Goal: Task Accomplishment & Management: Use online tool/utility

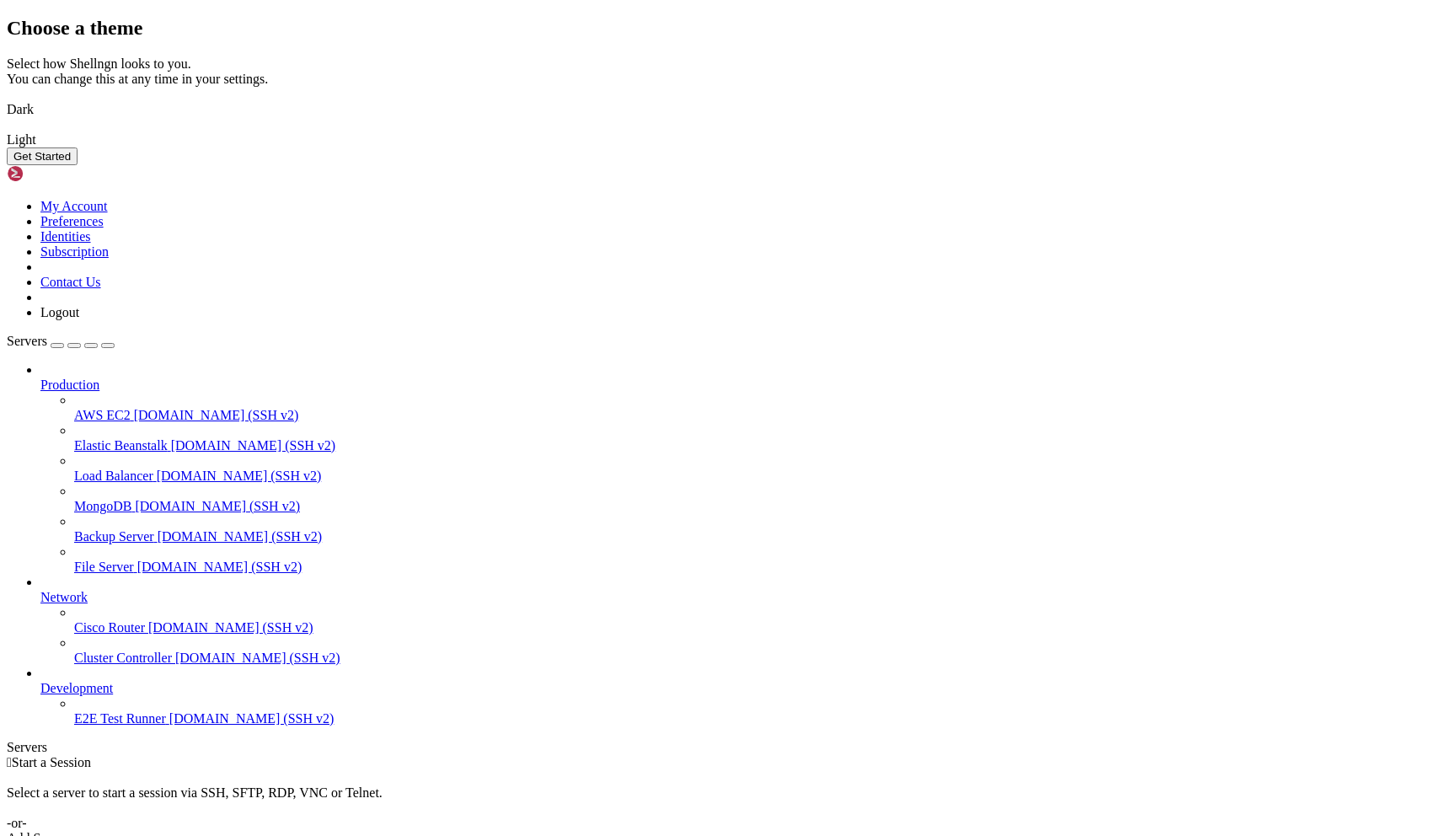
click at [77, 165] on button "Get Started" at bounding box center [42, 157] width 70 height 18
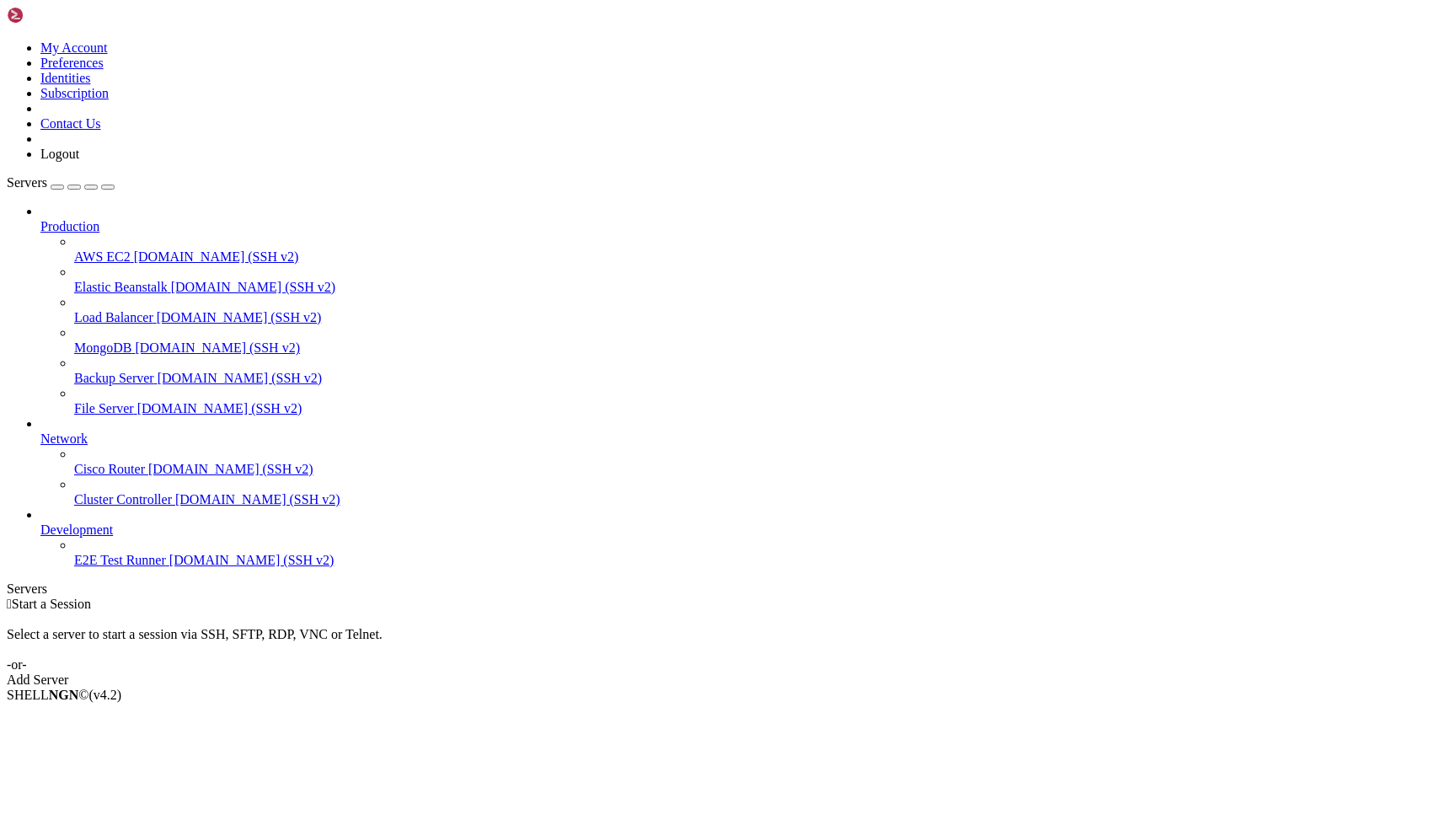
click at [826, 673] on div "Add Server" at bounding box center [728, 679] width 1442 height 15
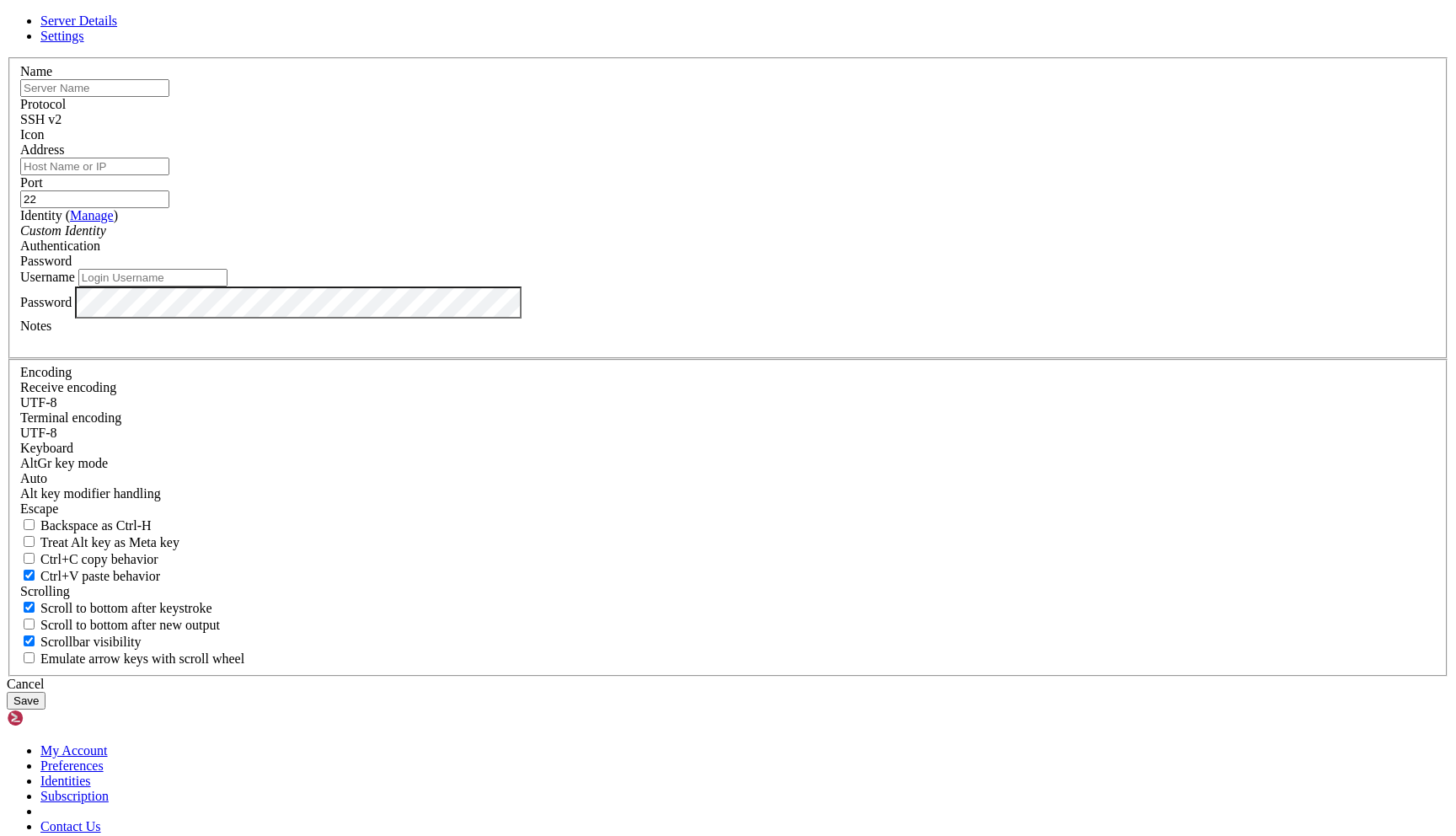
click at [169, 175] on input "Address" at bounding box center [95, 166] width 149 height 18
paste input "[TECHNICAL_ID]"
type input "[TECHNICAL_ID]"
click at [169, 209] on input "22" at bounding box center [95, 199] width 149 height 18
click at [227, 287] on input "Username" at bounding box center [153, 278] width 149 height 18
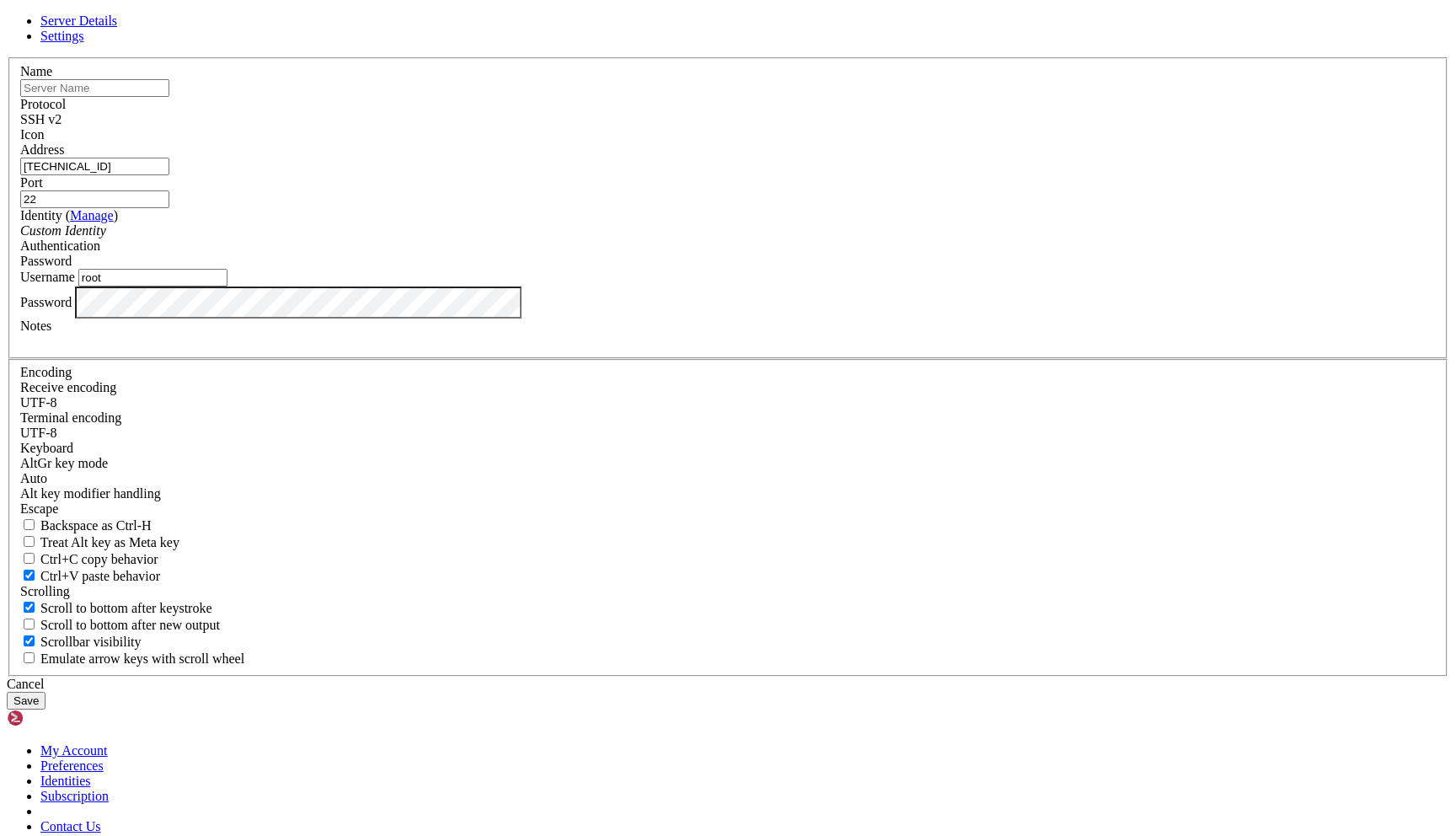
type input "root"
click at [647, 318] on div "Password" at bounding box center [728, 302] width 1416 height 32
click at [169, 97] on input "text" at bounding box center [95, 88] width 149 height 18
type input "_nuxt"
click at [45, 692] on button "Save" at bounding box center [26, 701] width 39 height 18
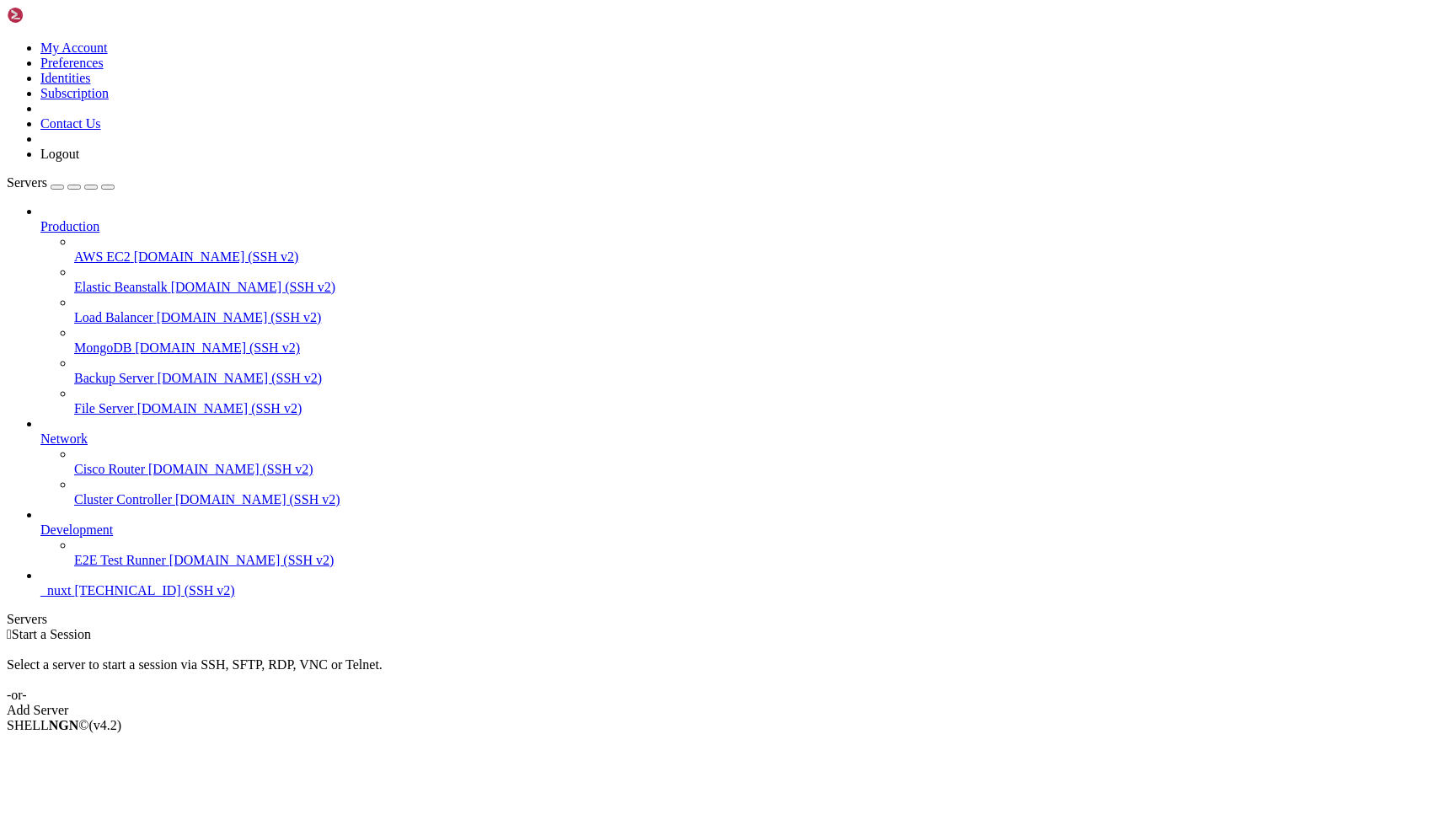
click at [40, 598] on link "_nuxt [TECHNICAL_ID] (SSH v2)" at bounding box center [744, 590] width 1409 height 15
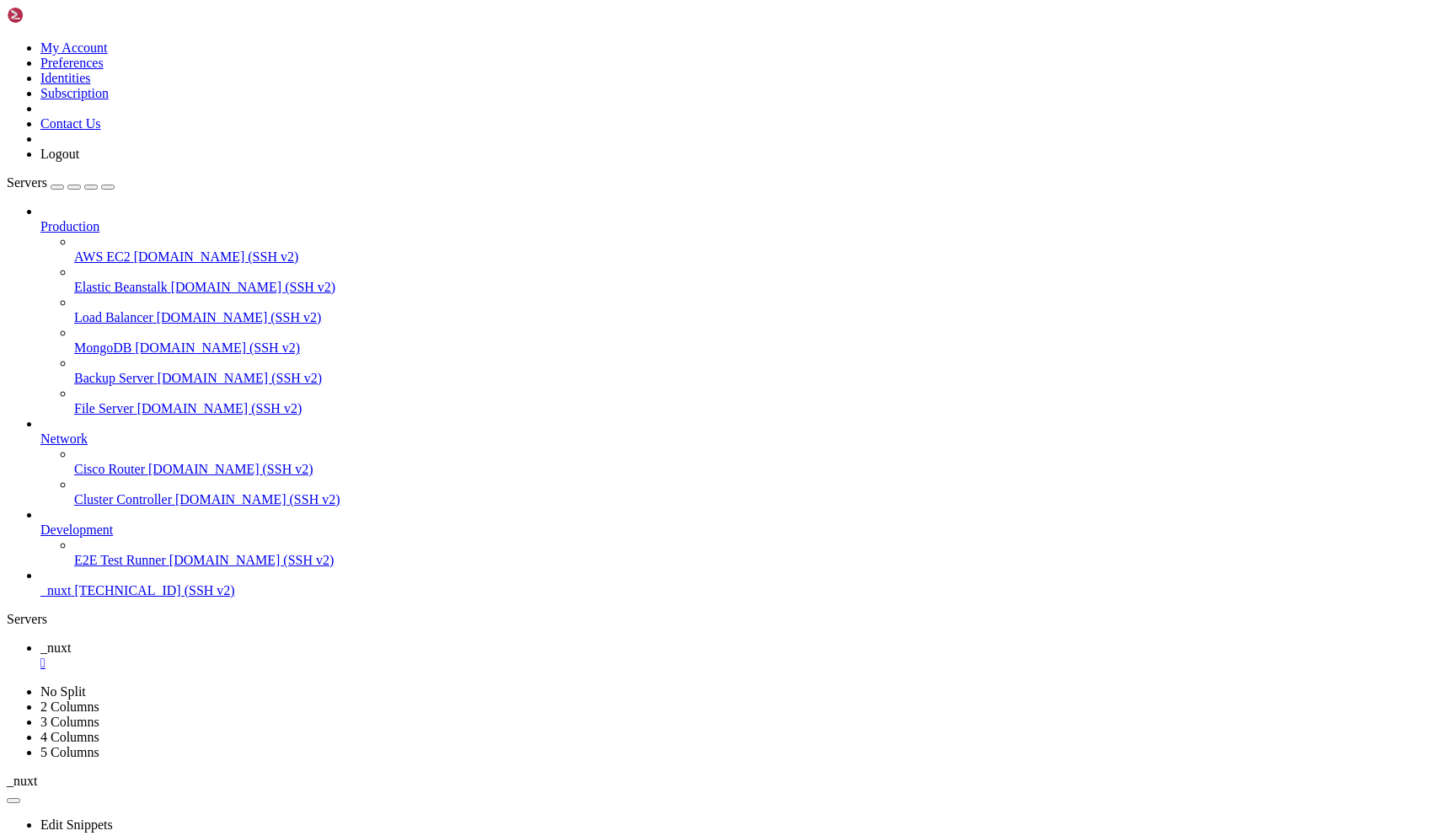
scroll to position [1682, 0]
click at [283, 656] on div "" at bounding box center [744, 663] width 1409 height 15
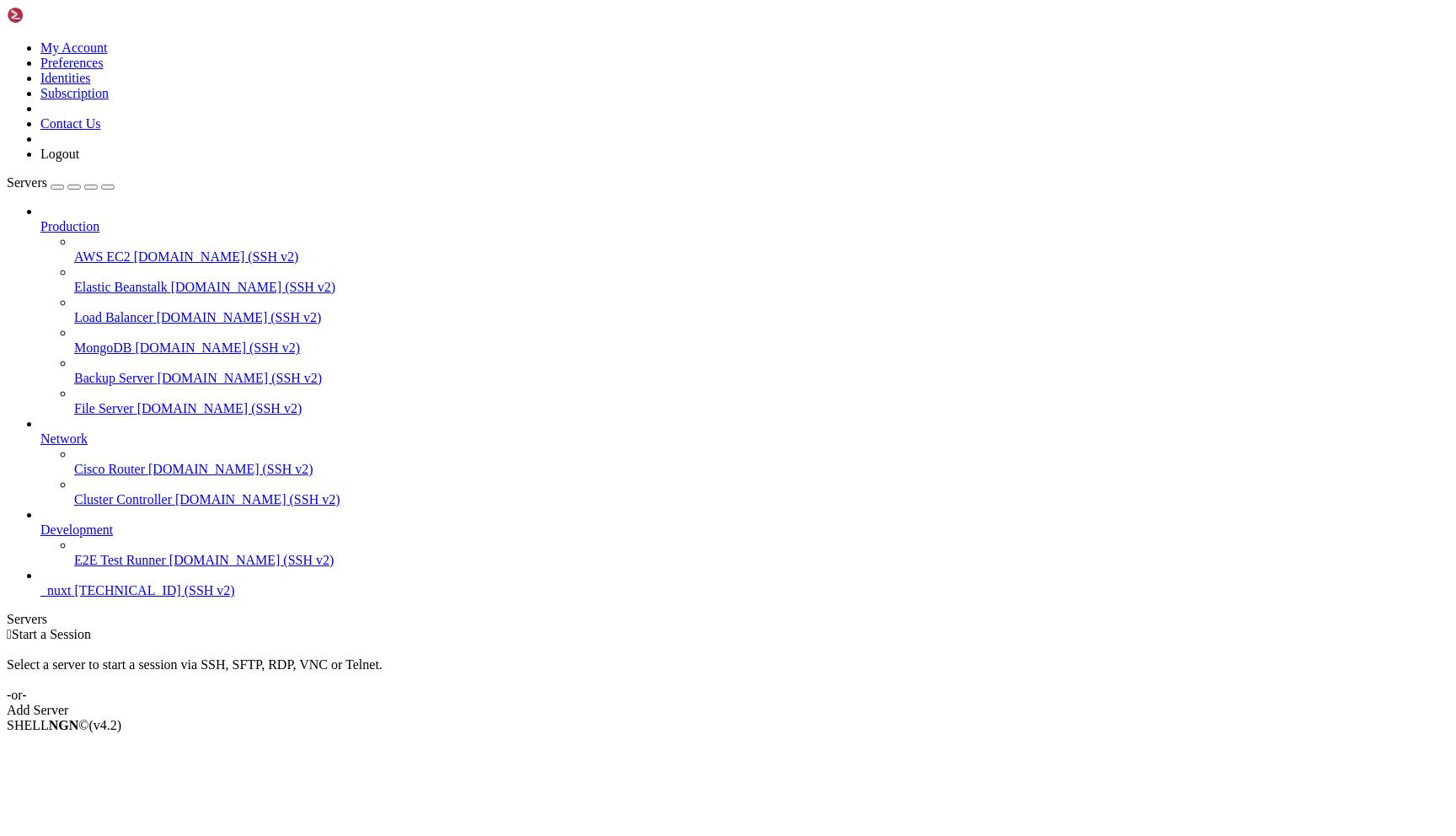
click at [70, 597] on span "_nuxt" at bounding box center [55, 590] width 30 height 15
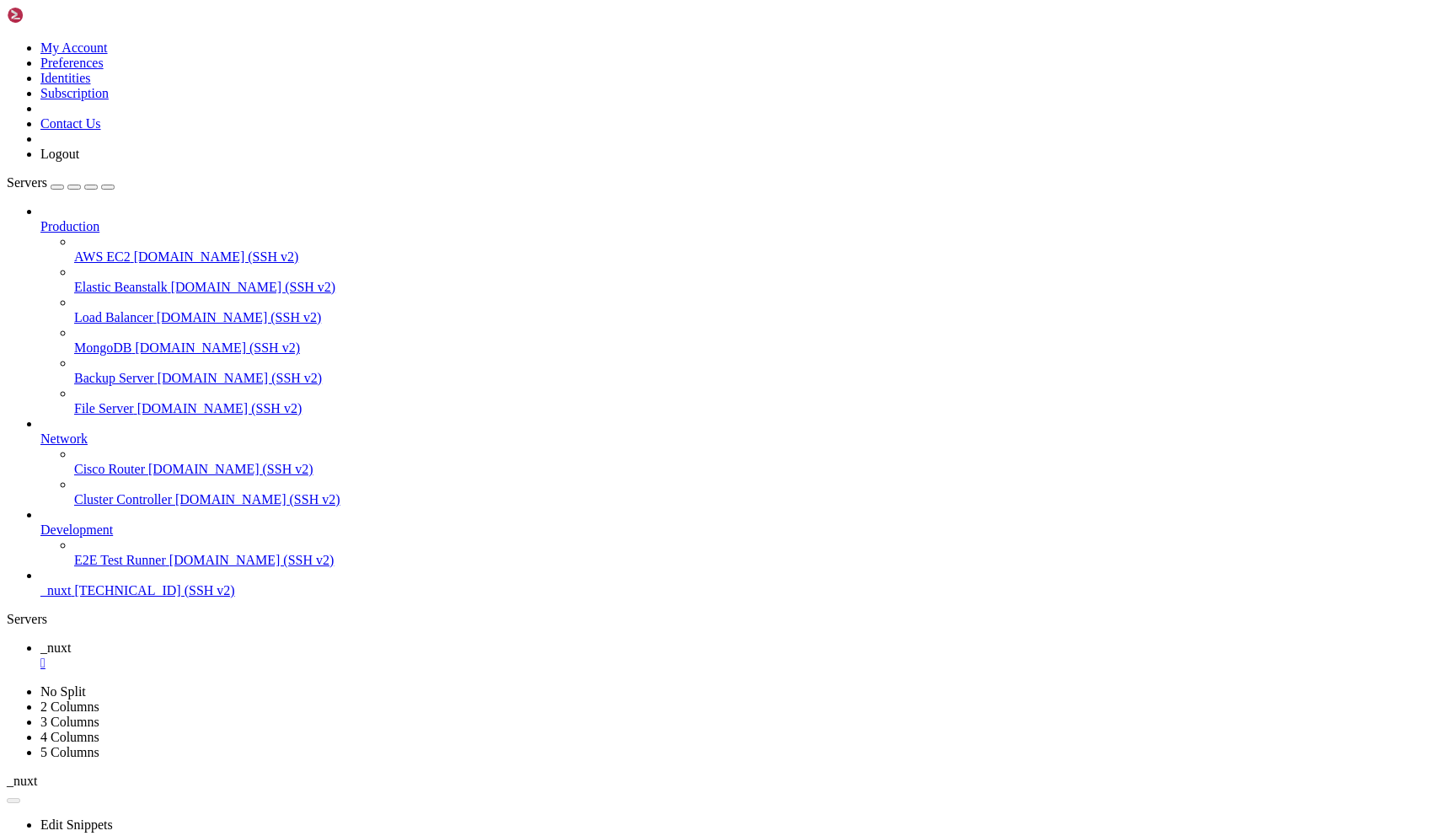
scroll to position [0, 0]
drag, startPoint x: 392, startPoint y: 1650, endPoint x: 387, endPoint y: 1608, distance: 42.3
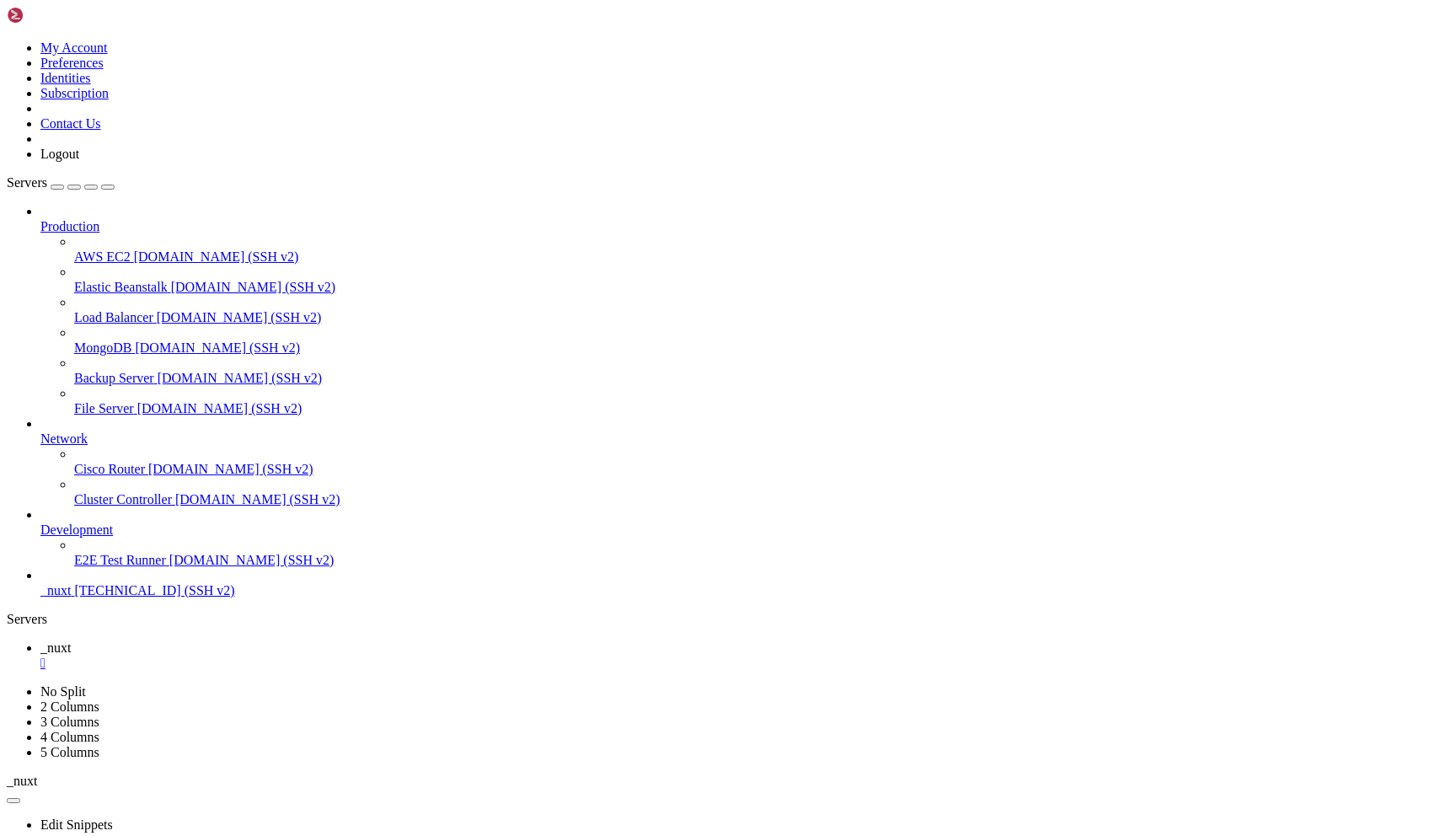
copy div "Job for mysql.service failed because the control process exited with error code…"
drag, startPoint x: 316, startPoint y: 1660, endPoint x: 304, endPoint y: 1601, distance: 60.2
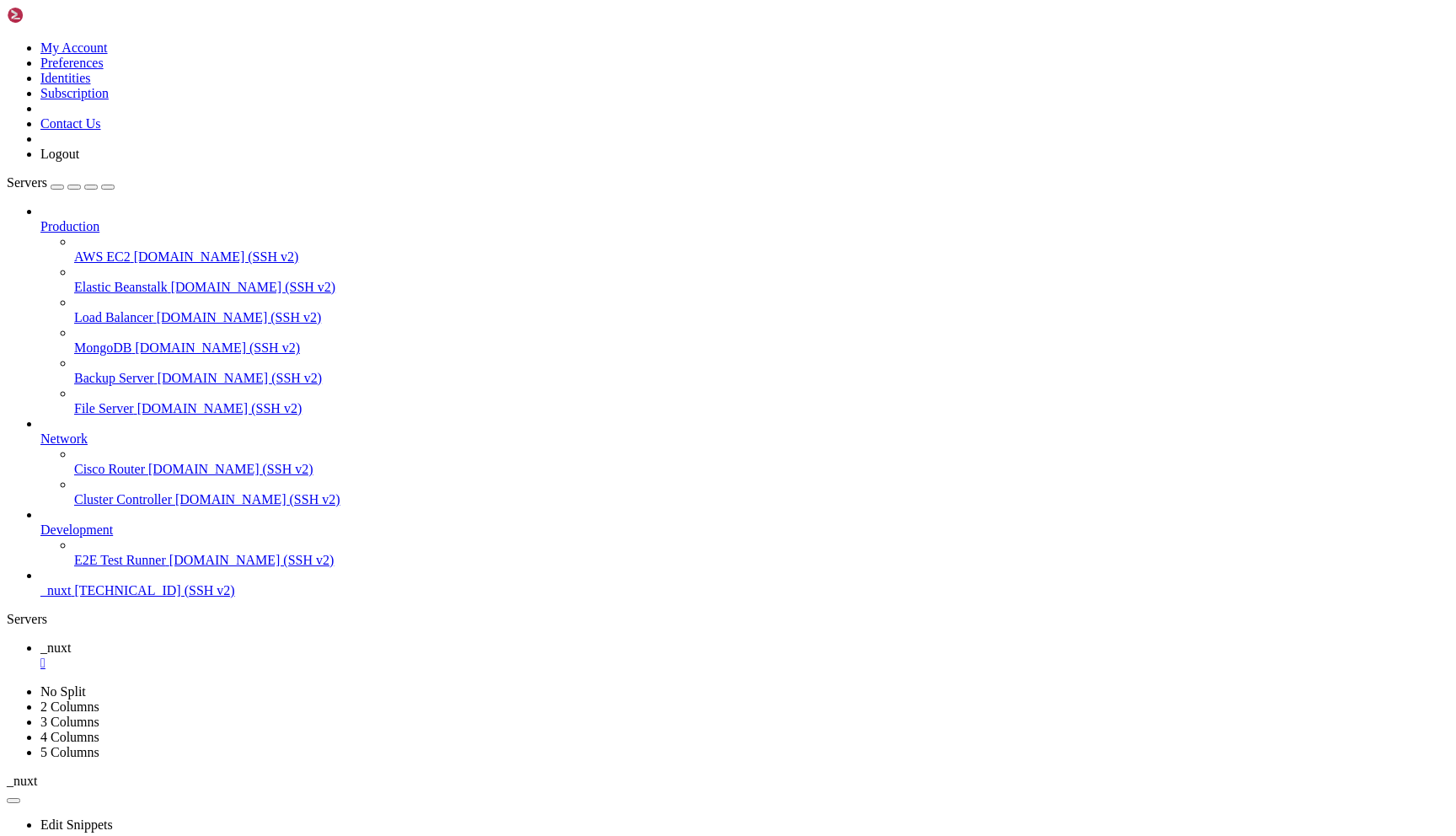
drag, startPoint x: 282, startPoint y: 1662, endPoint x: 244, endPoint y: 1629, distance: 50.3
drag, startPoint x: 150, startPoint y: 1568, endPoint x: 517, endPoint y: 1653, distance: 376.7
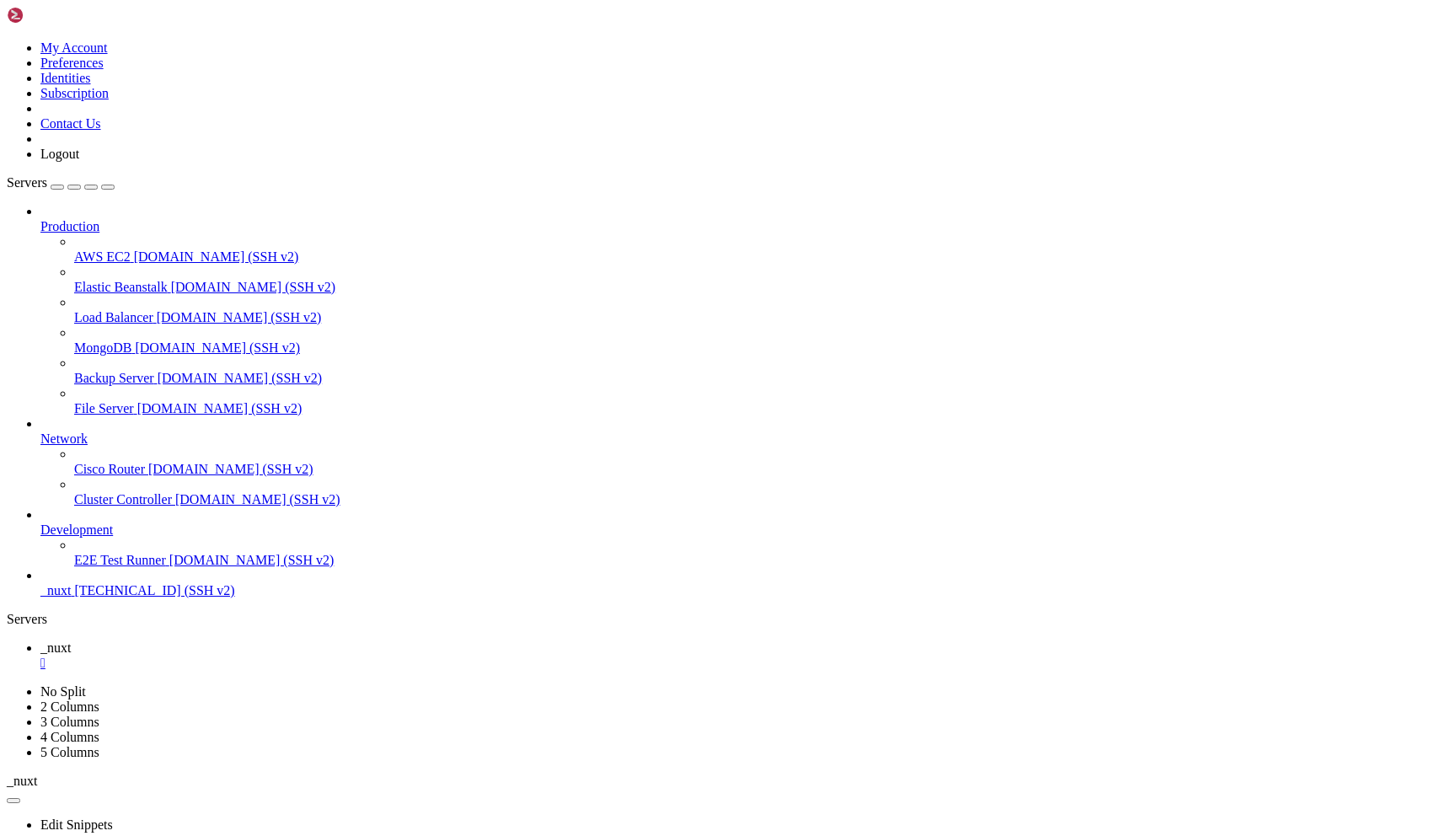
copy div "pt/mailserver# node server.js Подключено к MySQL Ошибка запуска: TypeError: nod…"
drag, startPoint x: 292, startPoint y: 1647, endPoint x: 245, endPoint y: 1537, distance: 119.6
copy div "# Смотрим публичный ключ sudo cat /etc/opendkim/keys/trustmarks.fun/mail.txt ma…"
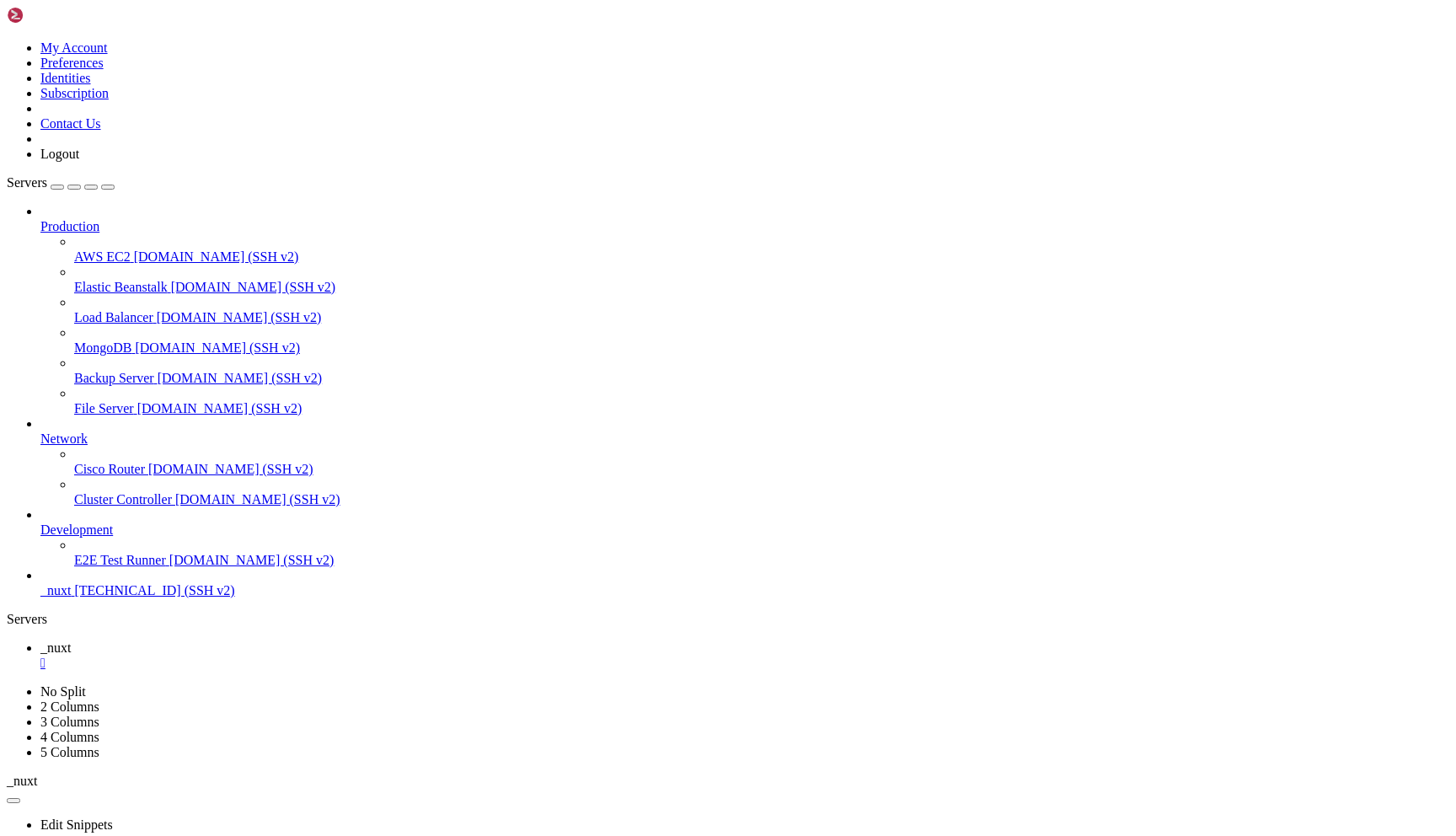
scroll to position [17486, 0]
drag, startPoint x: 351, startPoint y: 1636, endPoint x: 42, endPoint y: 1172, distance: 557.5
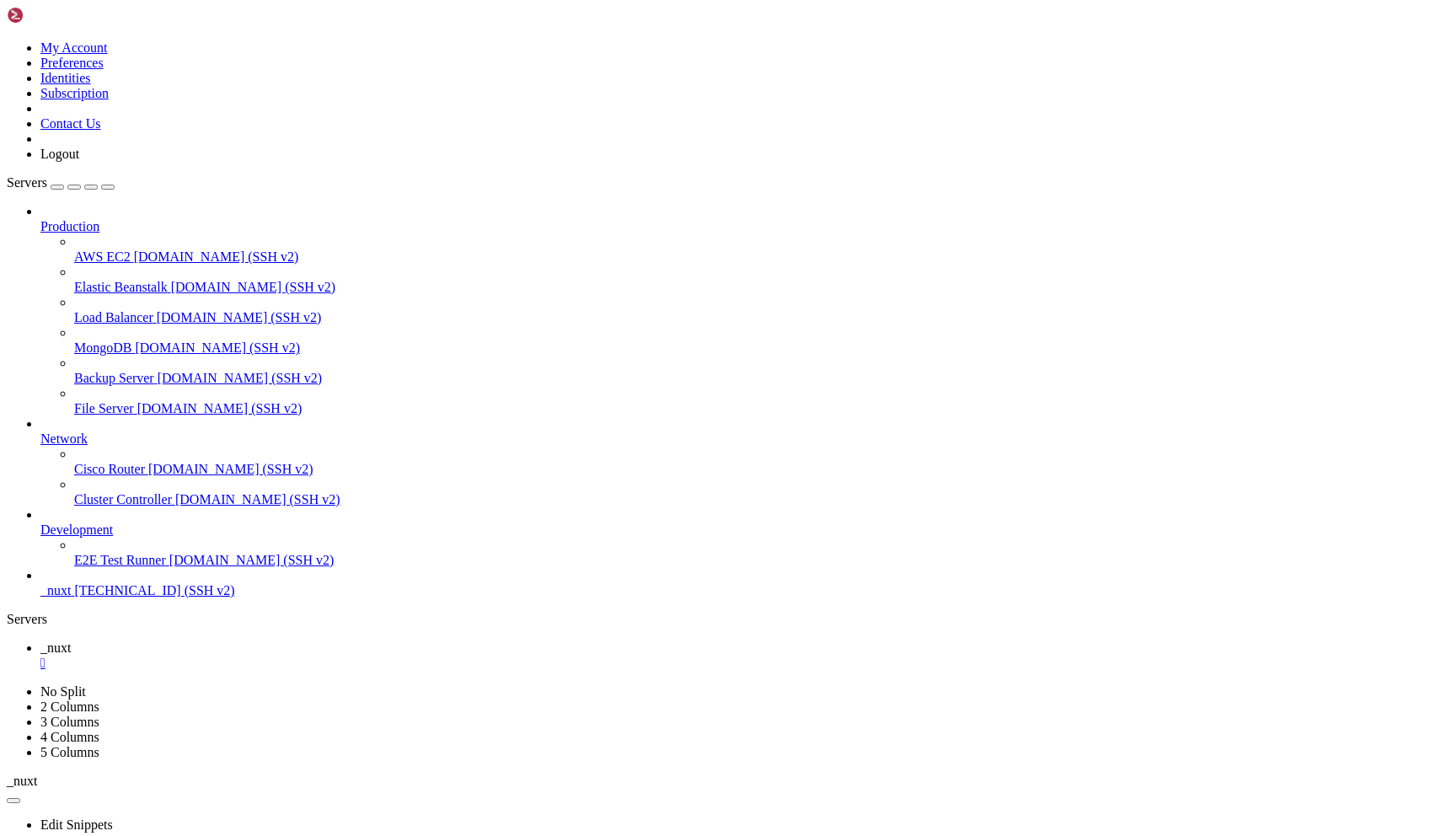
copy div "апуск Premium Mail Server... Ignoring invalid configuration option passed to Co…"
drag, startPoint x: 439, startPoint y: 1651, endPoint x: 353, endPoint y: 1428, distance: 239.0
copy div "Порт SMTP: 587 🗄️ База данных: mailserver =====================================…"
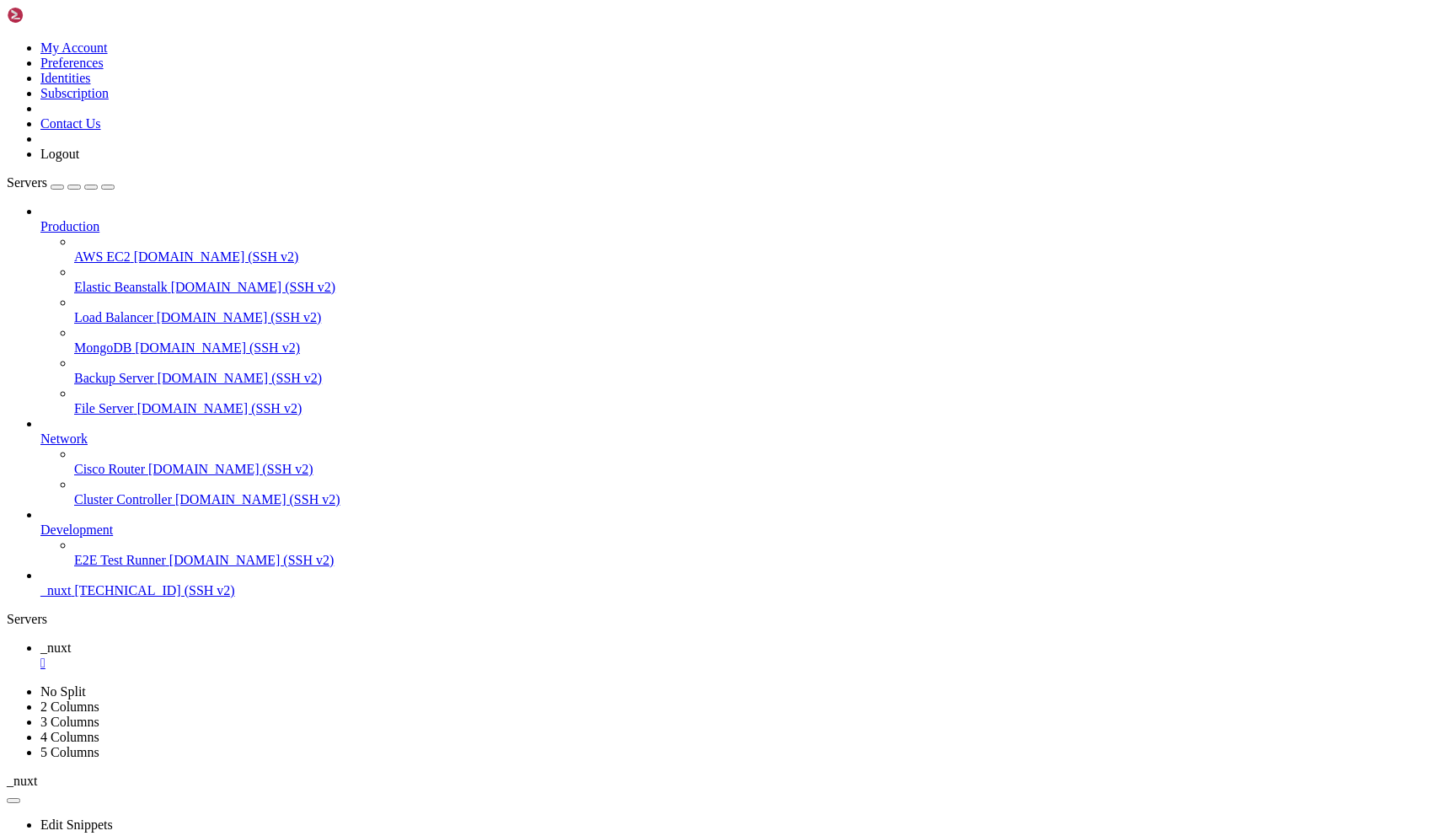
scroll to position [19504, 0]
drag, startPoint x: 295, startPoint y: 1649, endPoint x: 287, endPoint y: 1553, distance: 96.3
copy div "Запуск Premium Mail Server... ❌ Ошибка подключения к БД: updateExistingTables i…"
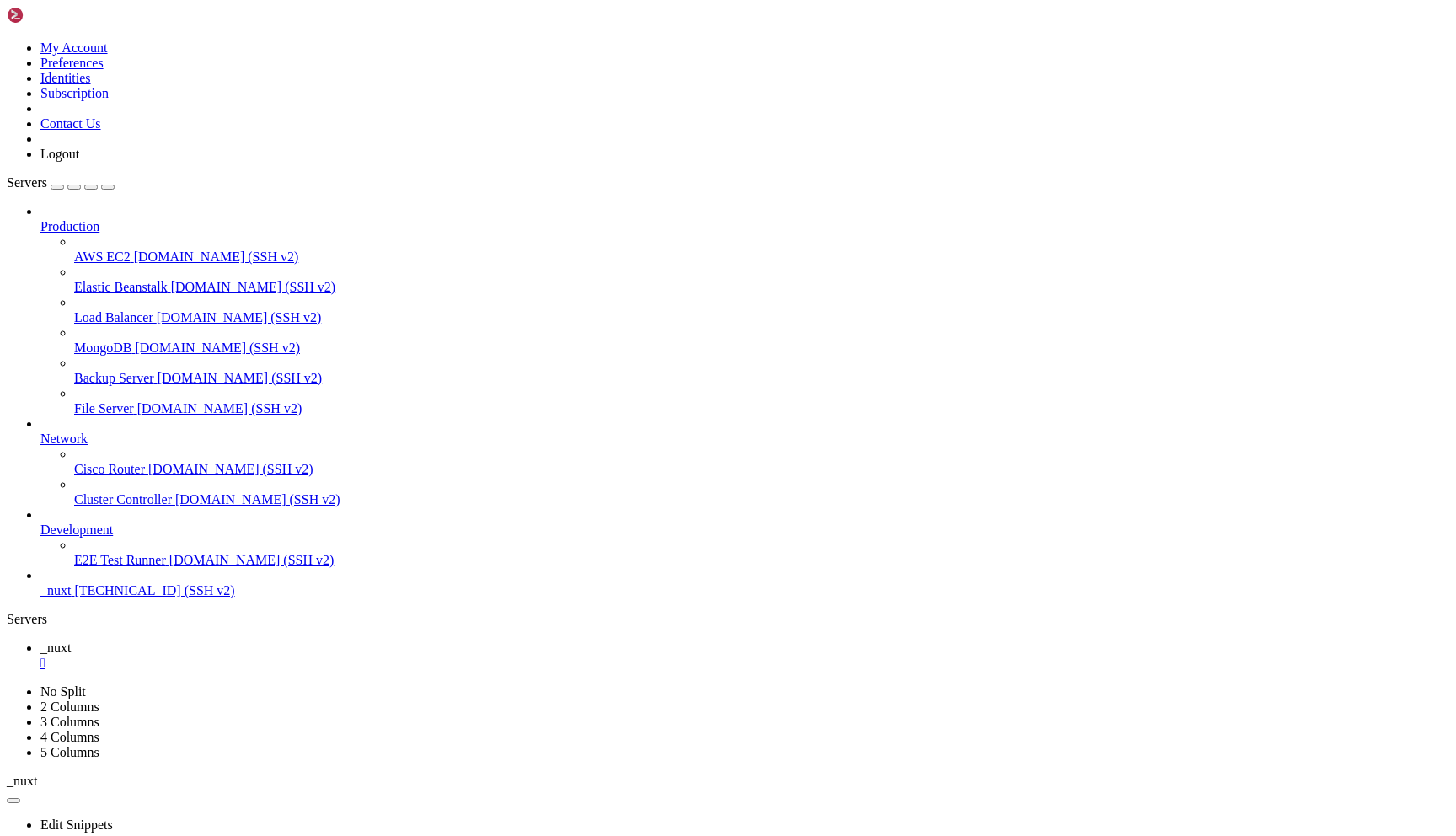
scroll to position [30070, 0]
drag, startPoint x: 249, startPoint y: 1634, endPoint x: 212, endPoint y: 1408, distance: 229.0
copy div "авайте рассылки, отправляйте письма ===========================================…"
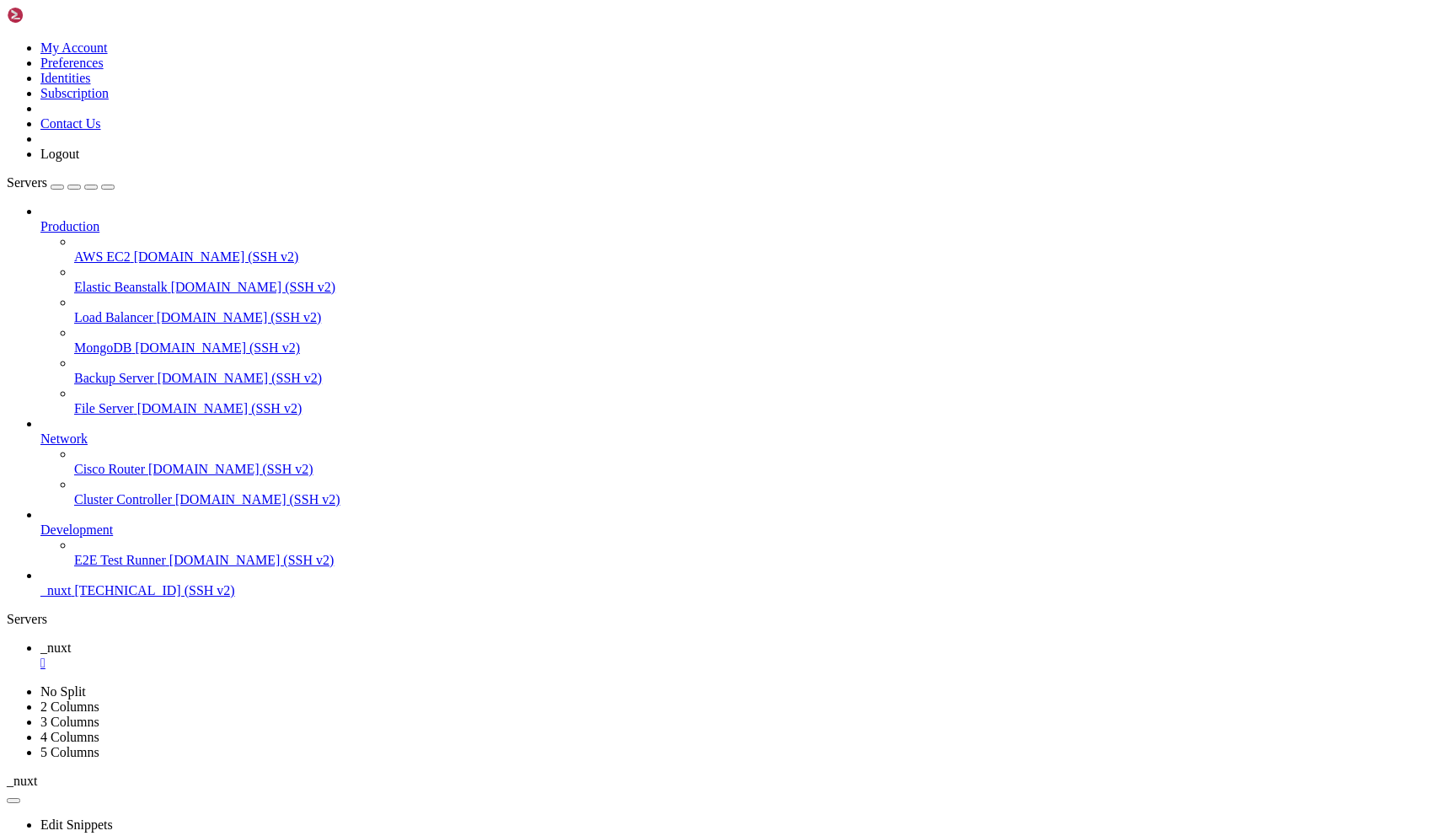
drag, startPoint x: 270, startPoint y: 1652, endPoint x: 259, endPoint y: 1419, distance: 233.3
copy div "r.js root@mail:/opt/mailserver# nano server.js root@mail:/opt/mailserver# node …"
drag, startPoint x: 252, startPoint y: 1658, endPoint x: 214, endPoint y: 1412, distance: 248.9
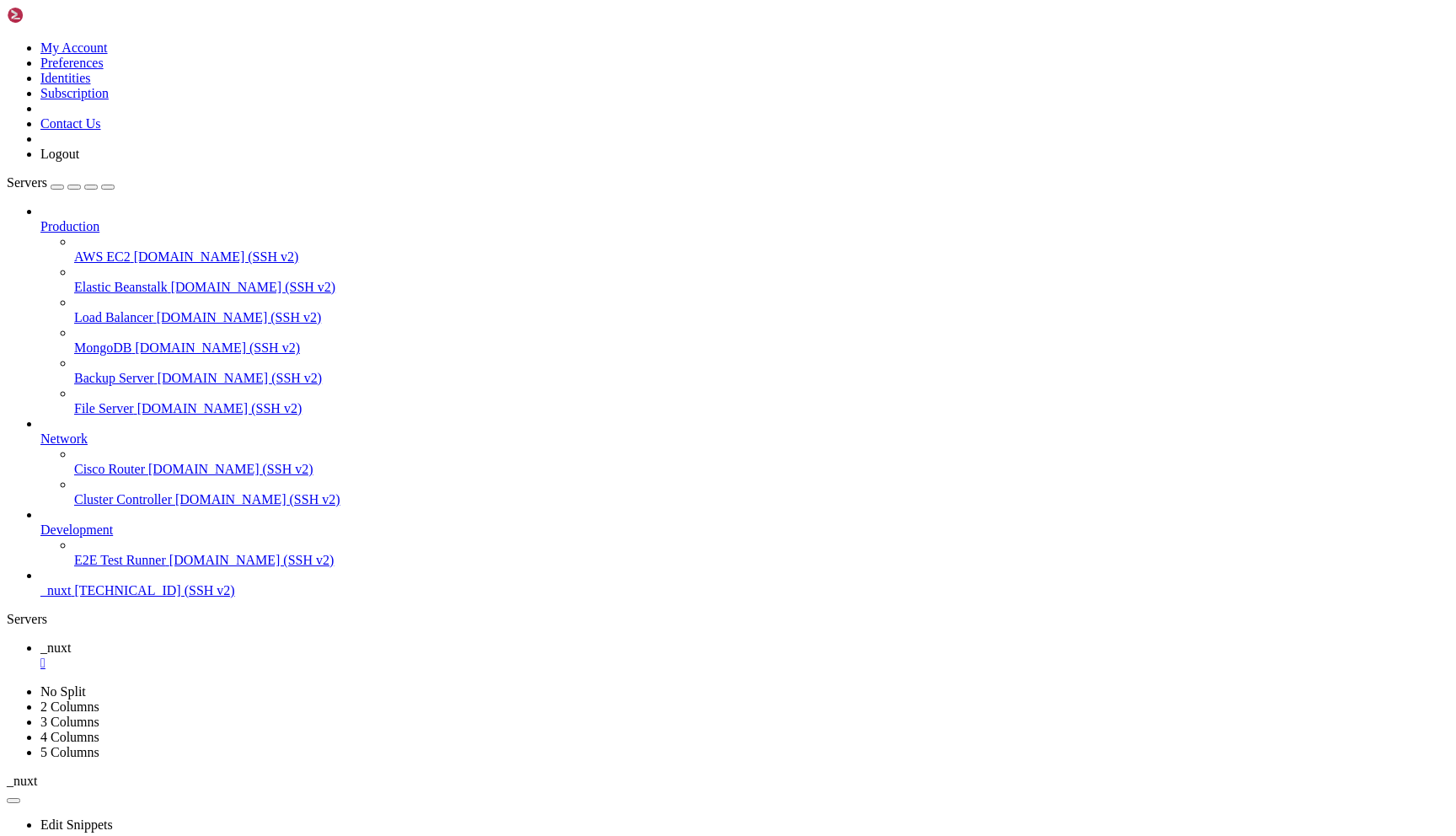
copy div "m server.js root@mail:/opt/mailserver# nano server.js root@mail:/opt/mailserver…"
drag, startPoint x: 257, startPoint y: 1652, endPoint x: 182, endPoint y: 1404, distance: 259.1
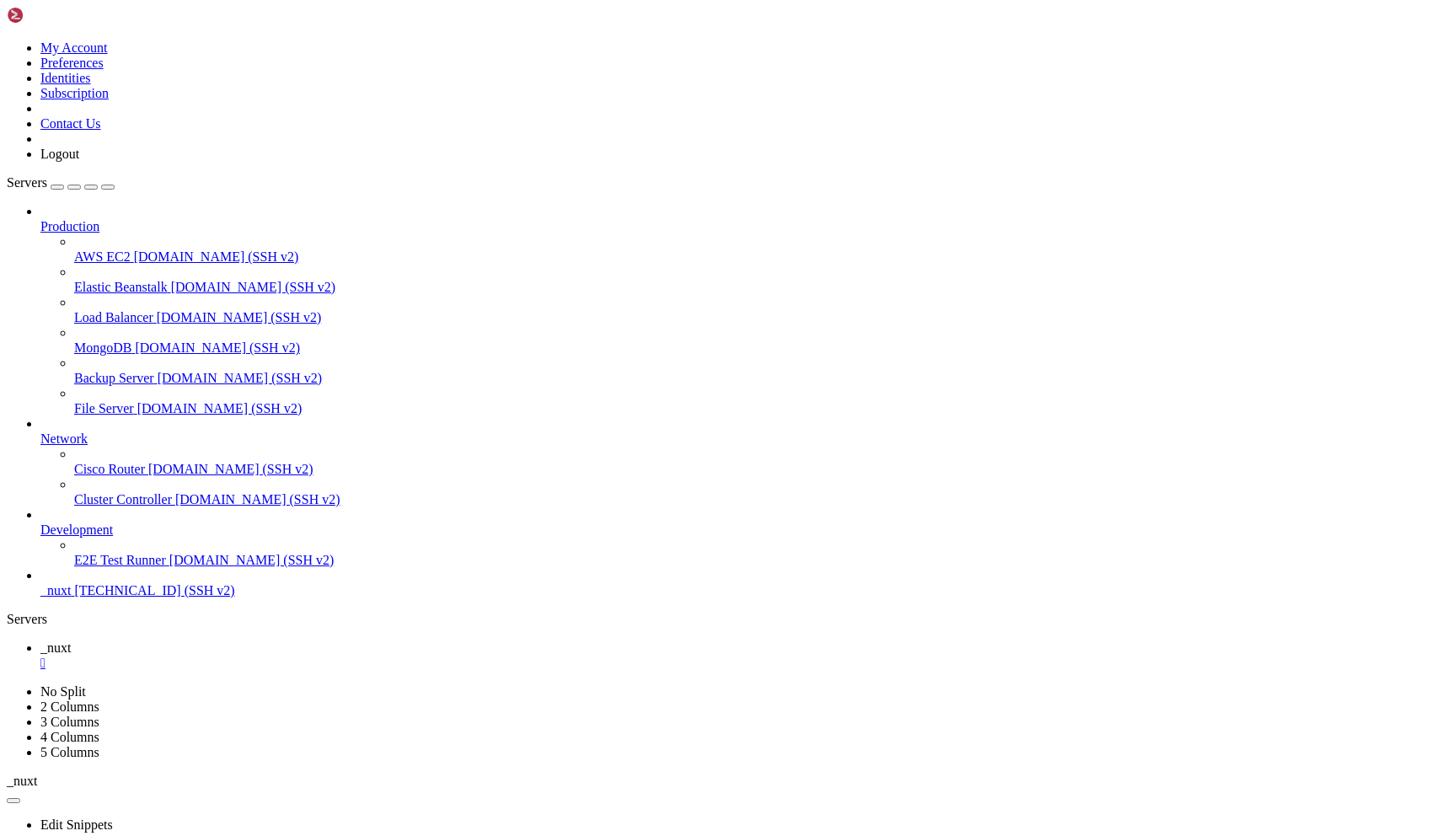
copy div "root@mail:/opt/mailserver# rm server.js root@mail:/opt/mailserver# nano server.…"
drag, startPoint x: 400, startPoint y: 1649, endPoint x: 395, endPoint y: 1492, distance: 157.1
copy div "Ошибка обновления DNS: Error: Unknown column 'dns_configured' in 'field list' a…"
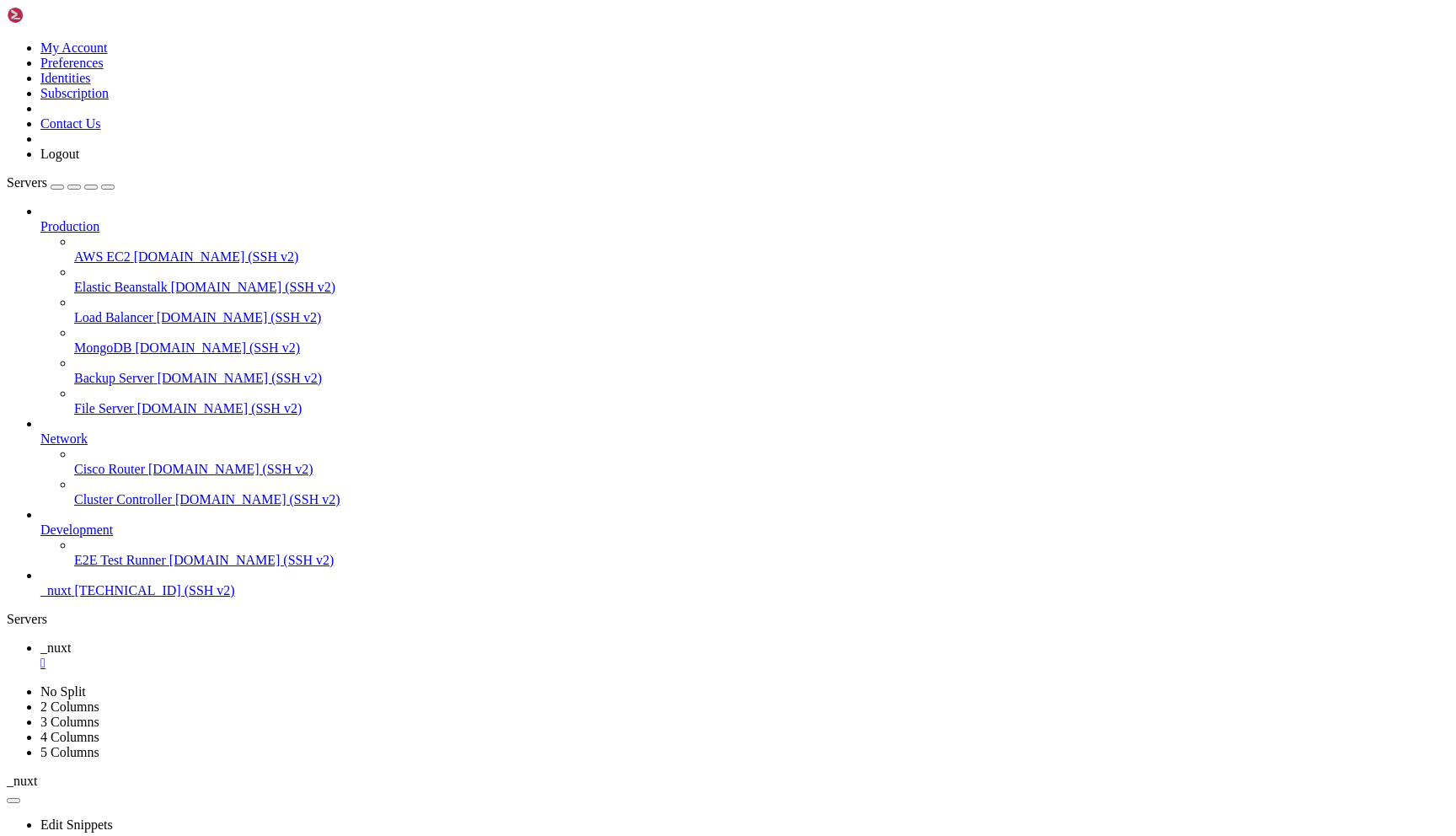
scroll to position [31877, 0]
drag, startPoint x: 175, startPoint y: 1661, endPoint x: 112, endPoint y: 1562, distance: 117.3
drag, startPoint x: 129, startPoint y: 1641, endPoint x: 12, endPoint y: 1531, distance: 160.6
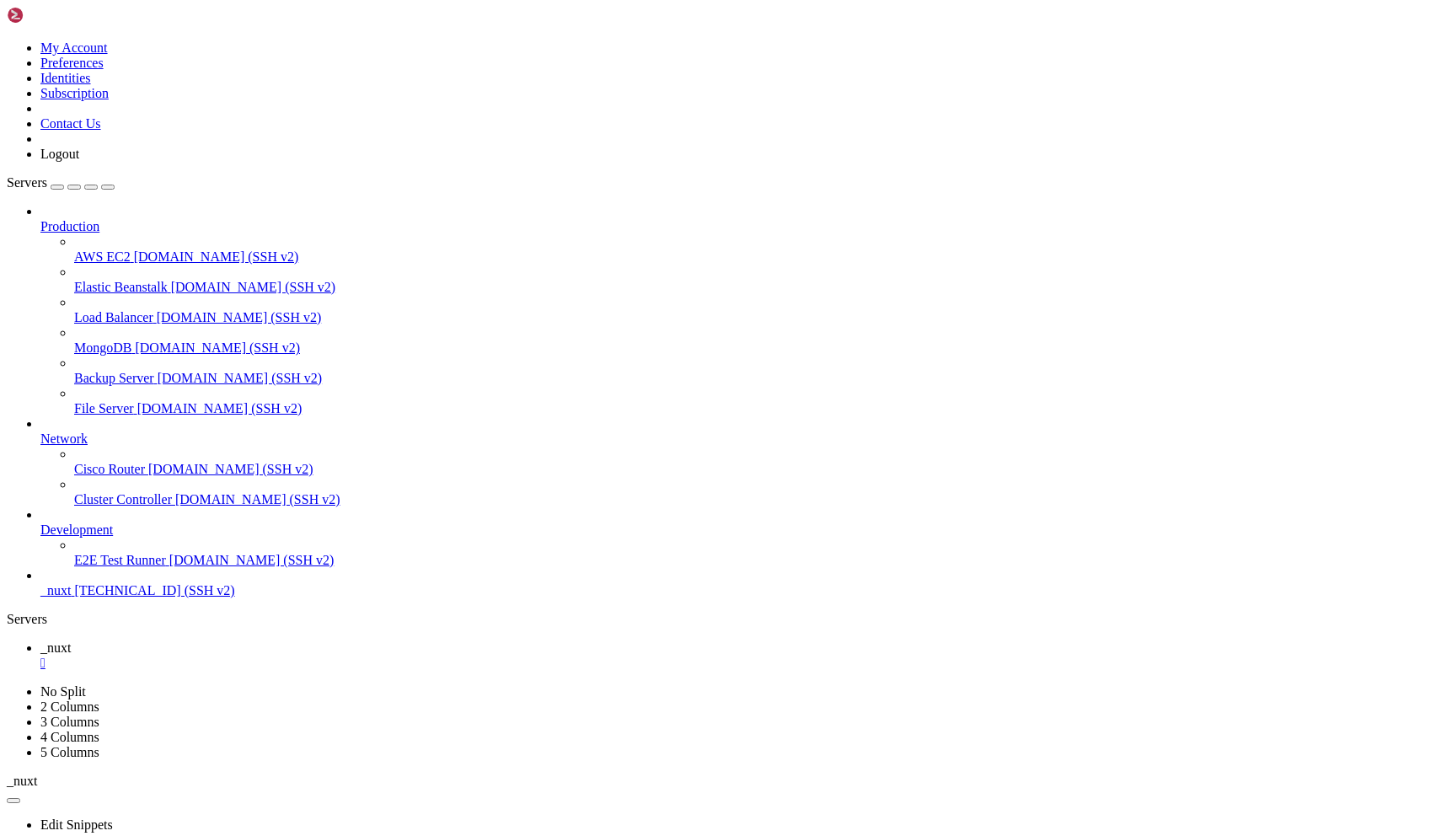
drag, startPoint x: 132, startPoint y: 1654, endPoint x: 33, endPoint y: 1510, distance: 174.7
copy div "Ошибка обновления DNS: Error: Unknown column 'dns_configured' in 'field list' a…"
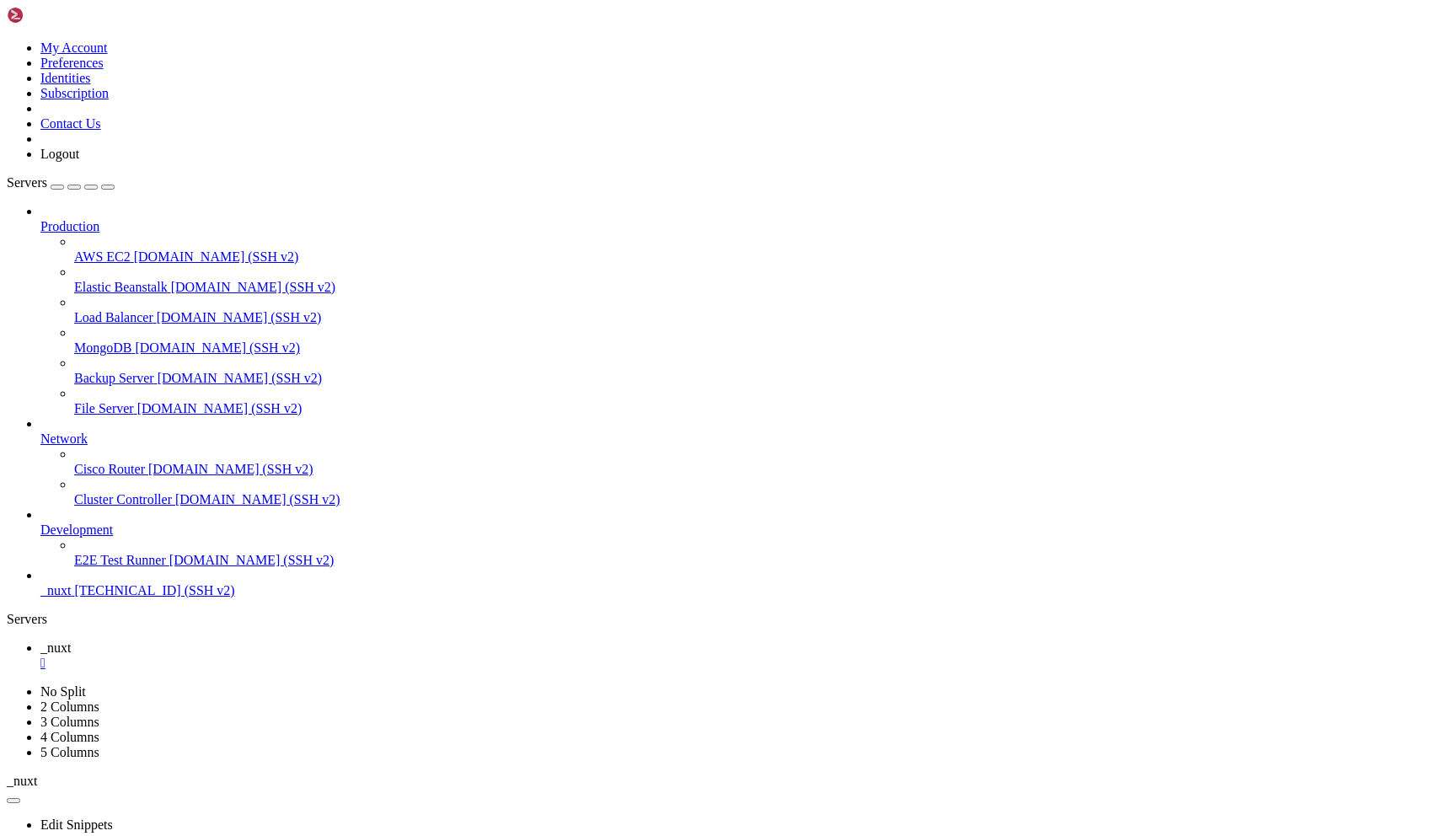
scroll to position [32297, 0]
drag, startPoint x: 295, startPoint y: 1659, endPoint x: 286, endPoint y: 1615, distance: 44.9
copy div "IF NOT EXISTS dns_configured TINYINT(1) DEFAULT 0; ERROR 1064 (42000): You have…"
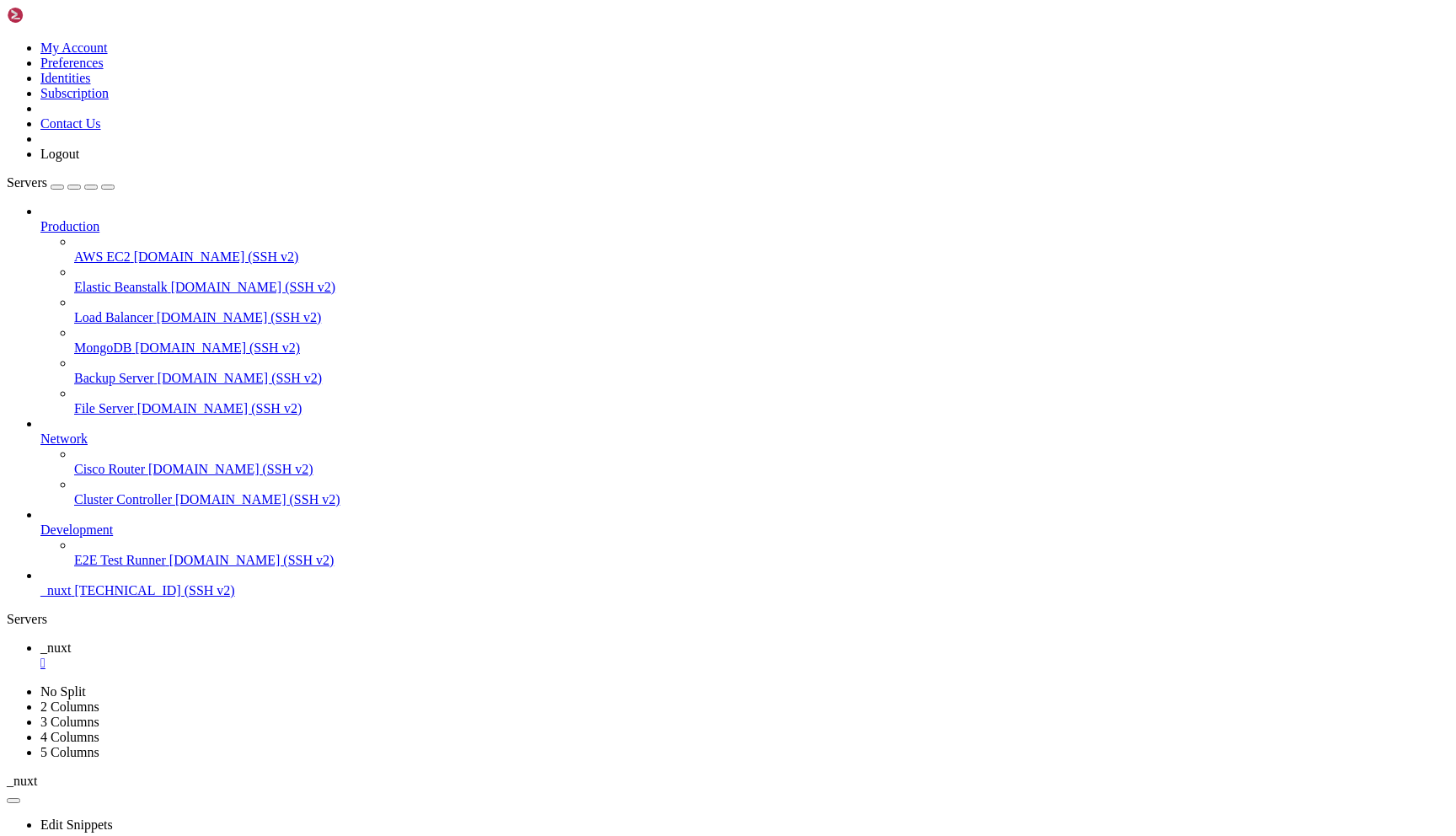
click at [287, 656] on div "" at bounding box center [744, 663] width 1409 height 15
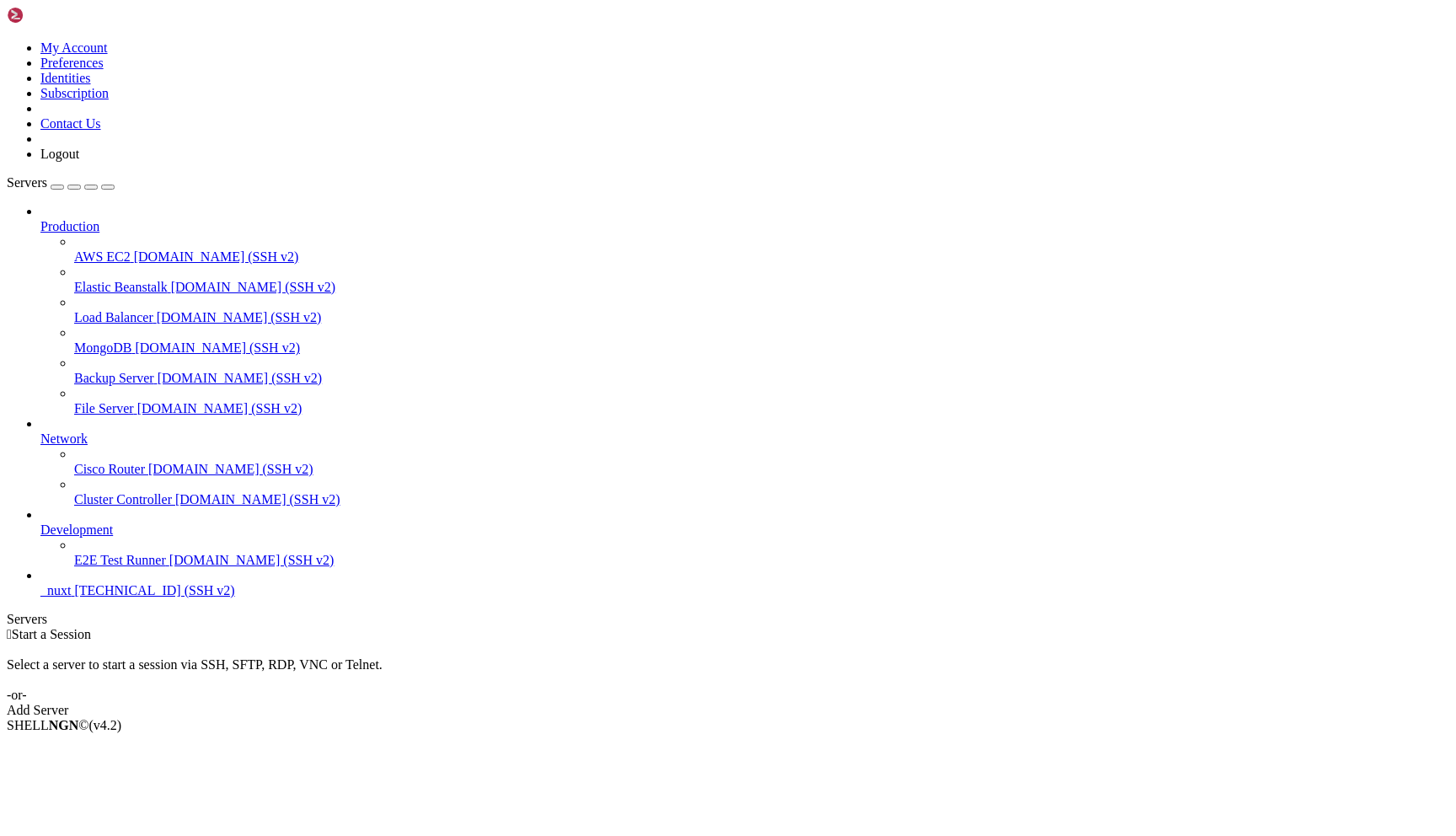
click at [74, 597] on span "[TECHNICAL_ID] (SSH v2)" at bounding box center [155, 590] width 161 height 15
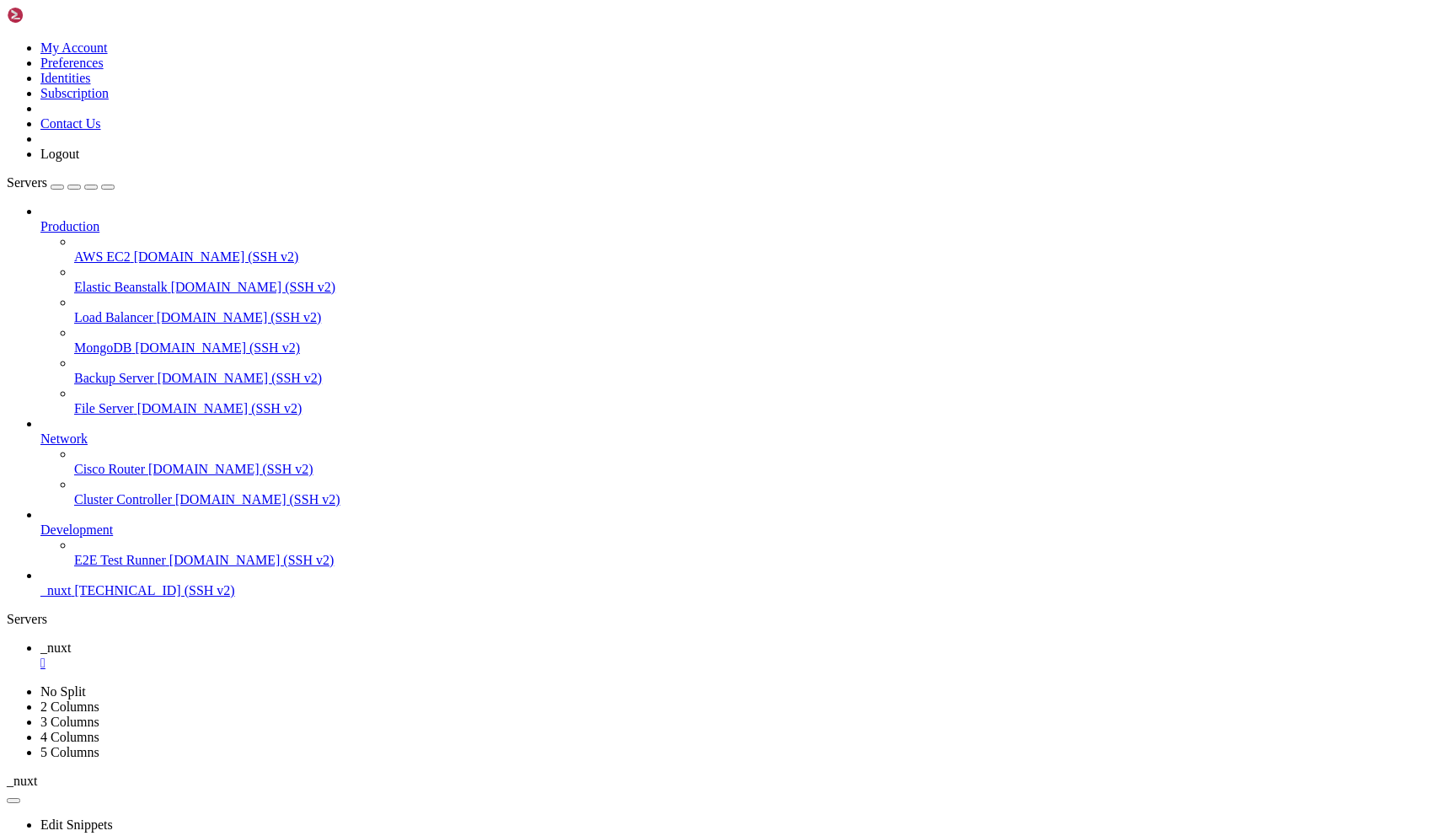
scroll to position [0, 0]
drag, startPoint x: 273, startPoint y: 1262, endPoint x: 15, endPoint y: 1234, distance: 259.5
copy div "https://claude.ai/oauth/authorize?code=true&client_id=9d1c250a-e61b-44d9-88ed-5…"
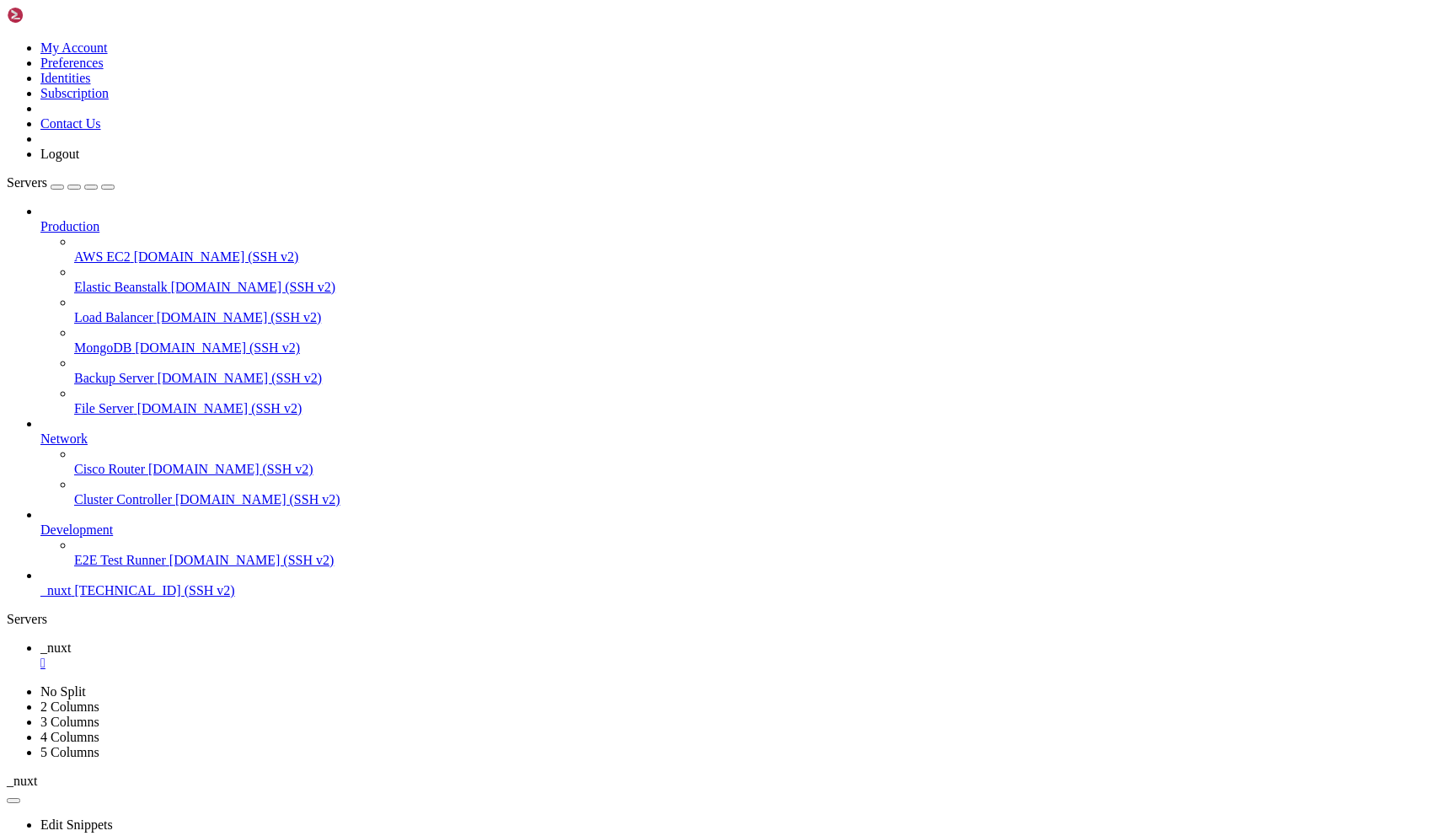
scroll to position [5464, 0]
click at [70, 597] on span "_nuxt" at bounding box center [55, 590] width 30 height 15
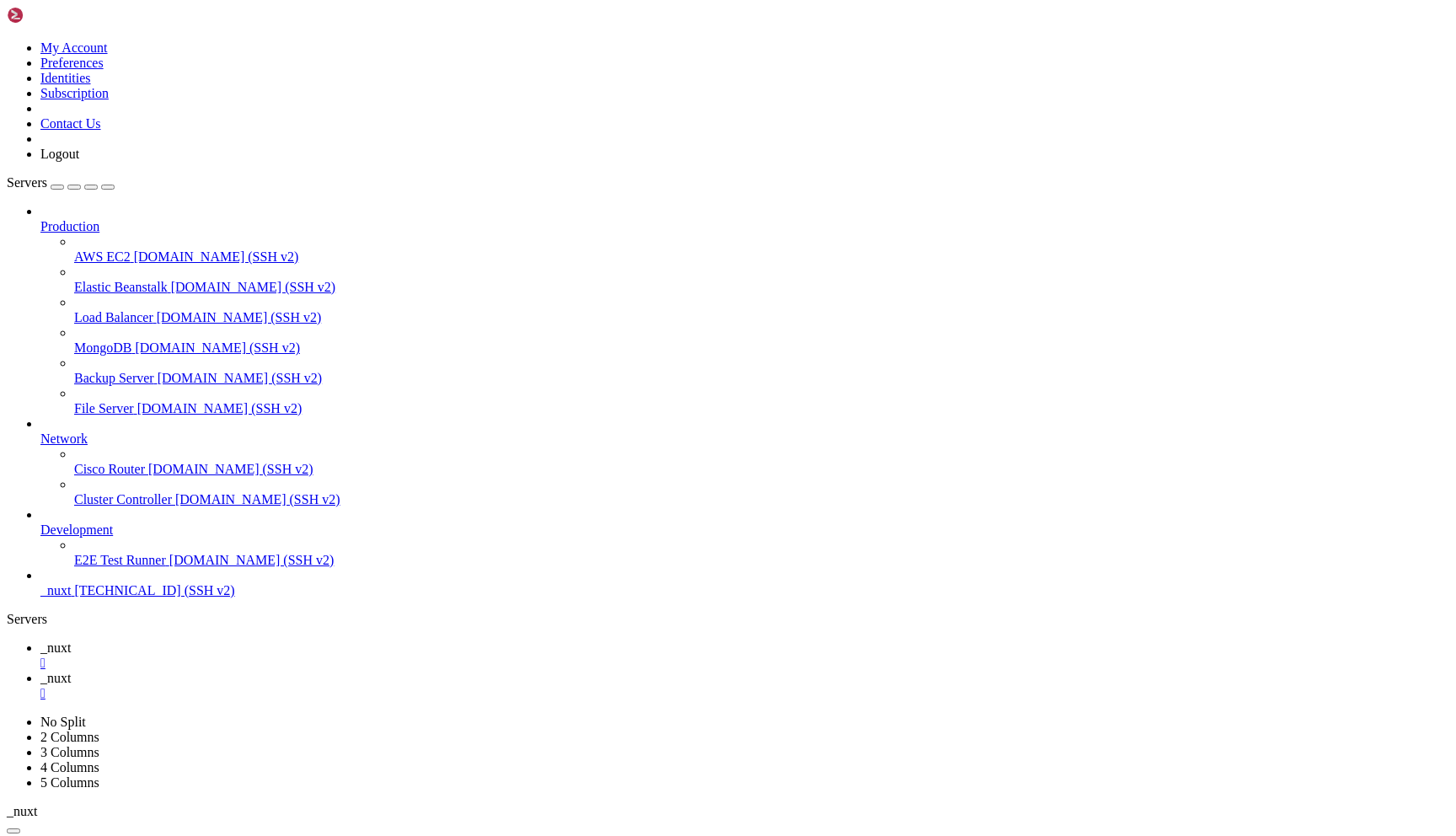
click at [290, 656] on div "" at bounding box center [744, 663] width 1409 height 15
drag, startPoint x: 263, startPoint y: 1587, endPoint x: 96, endPoint y: 1388, distance: 259.8
copy div "cd /opt/mailserver/ root@mail:/opt/mailserver# node server.js /opt/mailserver/s…"
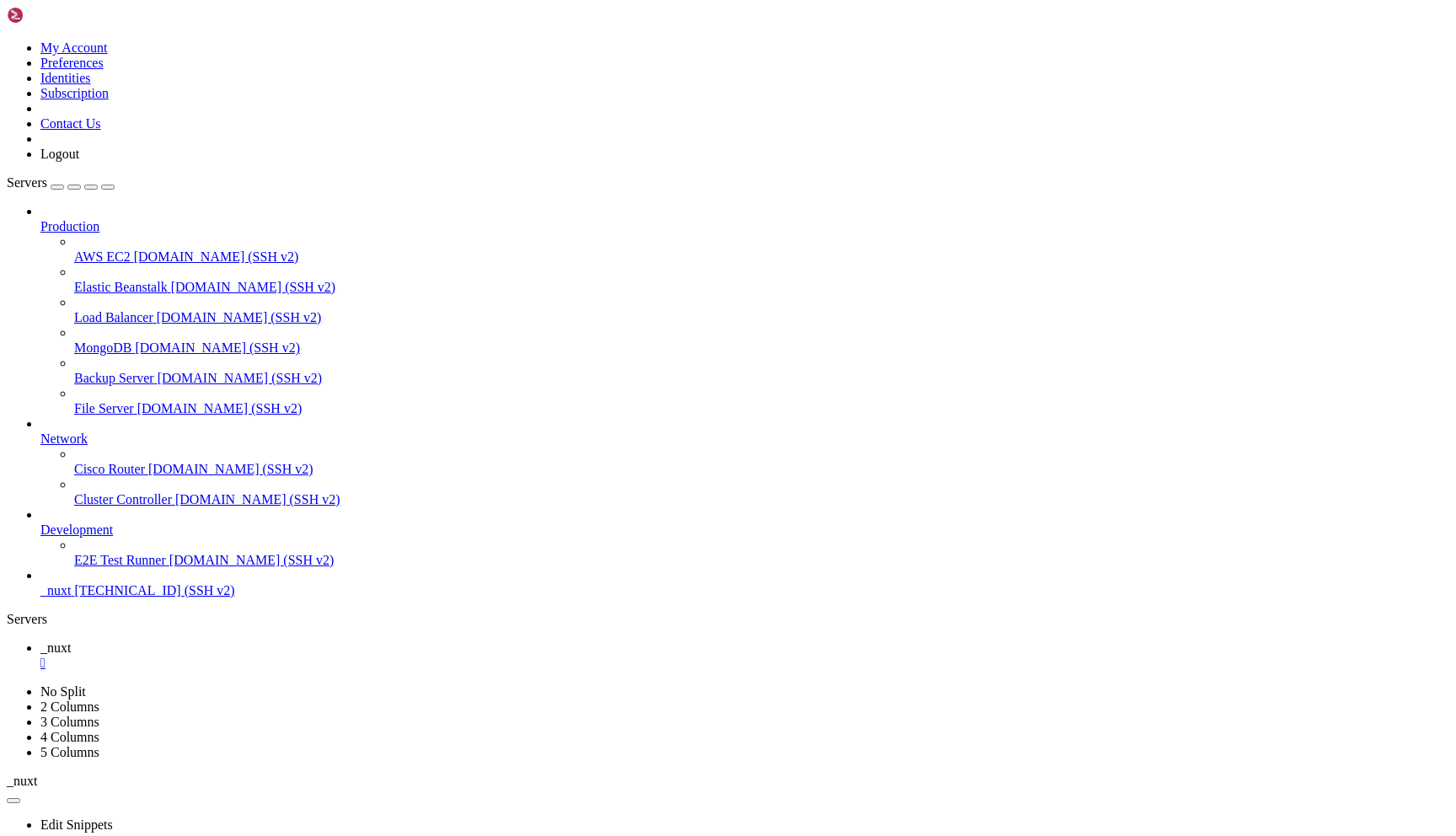
scroll to position [1653, 0]
drag, startPoint x: 487, startPoint y: 1333, endPoint x: 448, endPoint y: 1303, distance: 49.2
copy div "⎿ Error: Ошибка настройки SMTP: connect ECONNREFUSED [TECHNICAL_ID]"
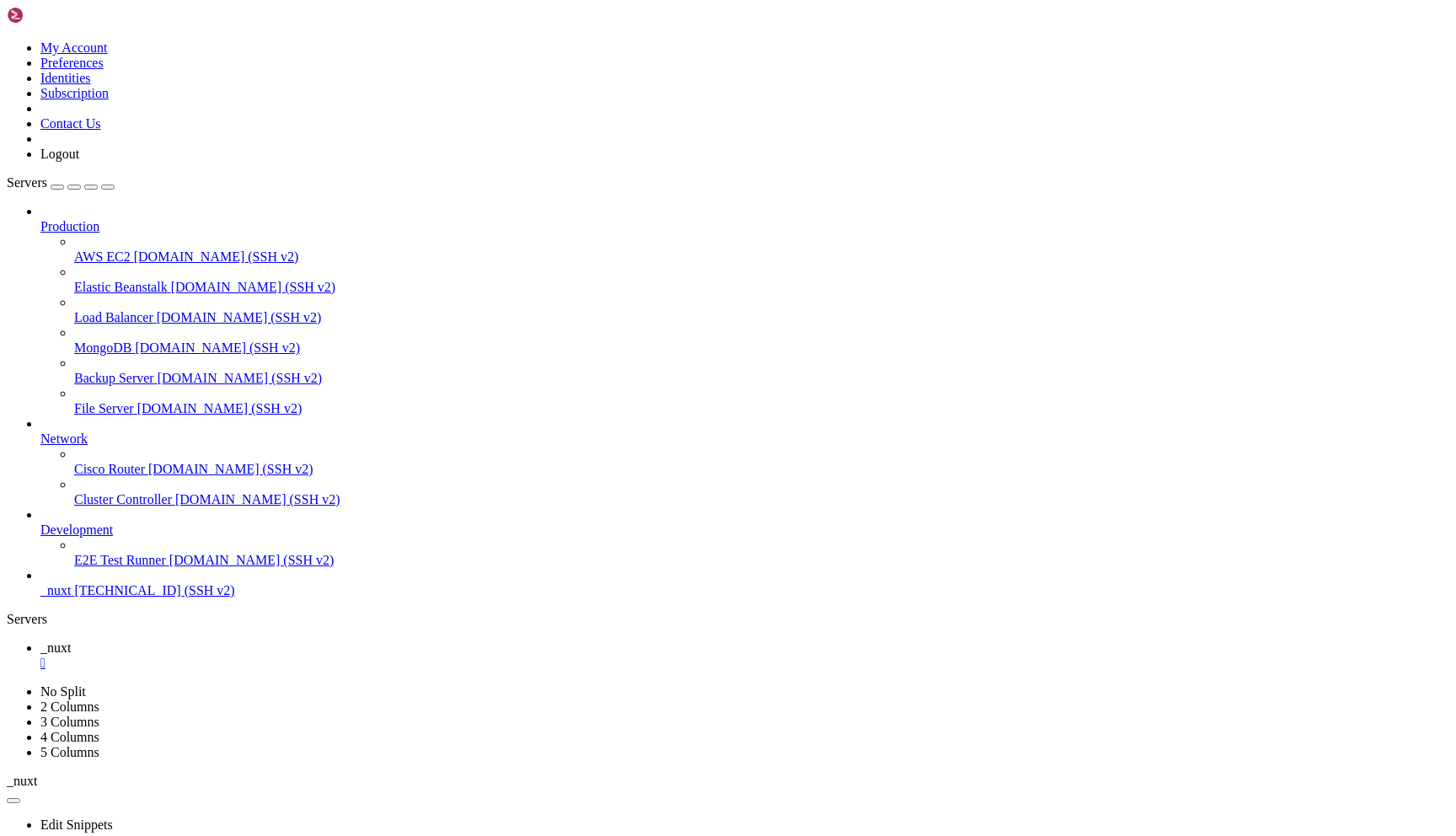
scroll to position [5142, 0]
click at [287, 656] on div "" at bounding box center [744, 663] width 1409 height 15
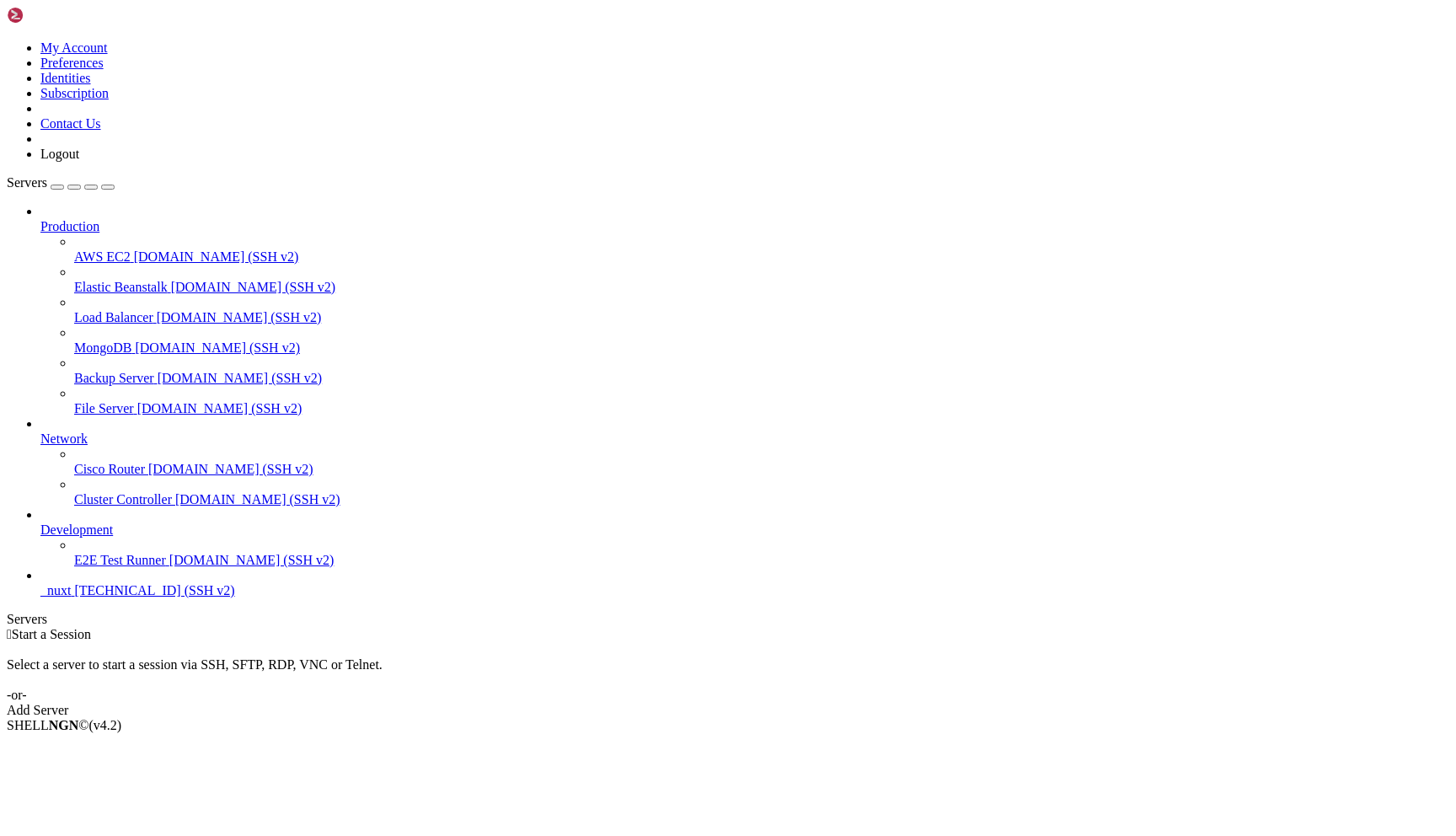
click at [95, 597] on span "[TECHNICAL_ID] (SSH v2)" at bounding box center [155, 590] width 161 height 15
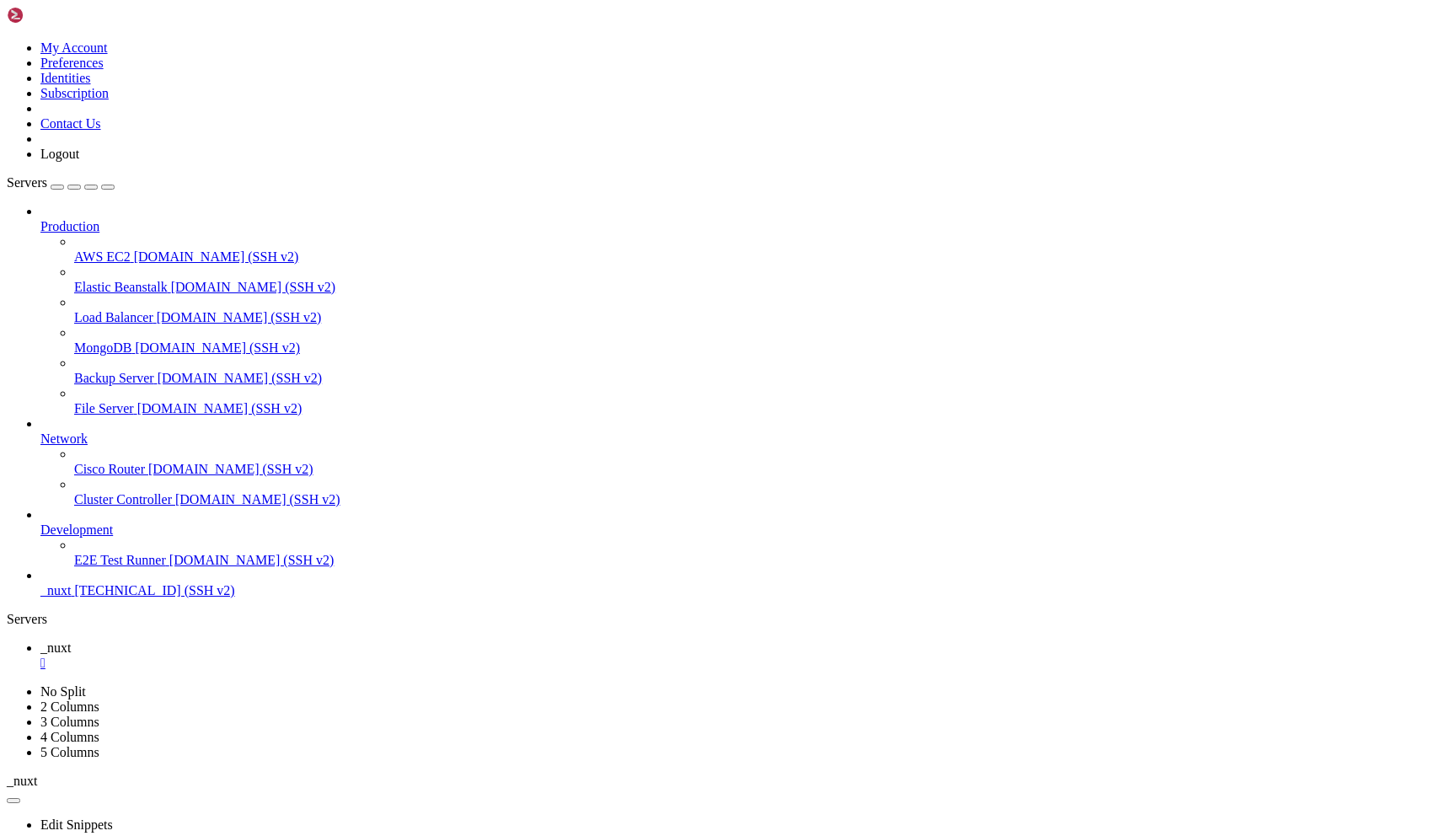
scroll to position [56, 0]
